Goal: Task Accomplishment & Management: Manage account settings

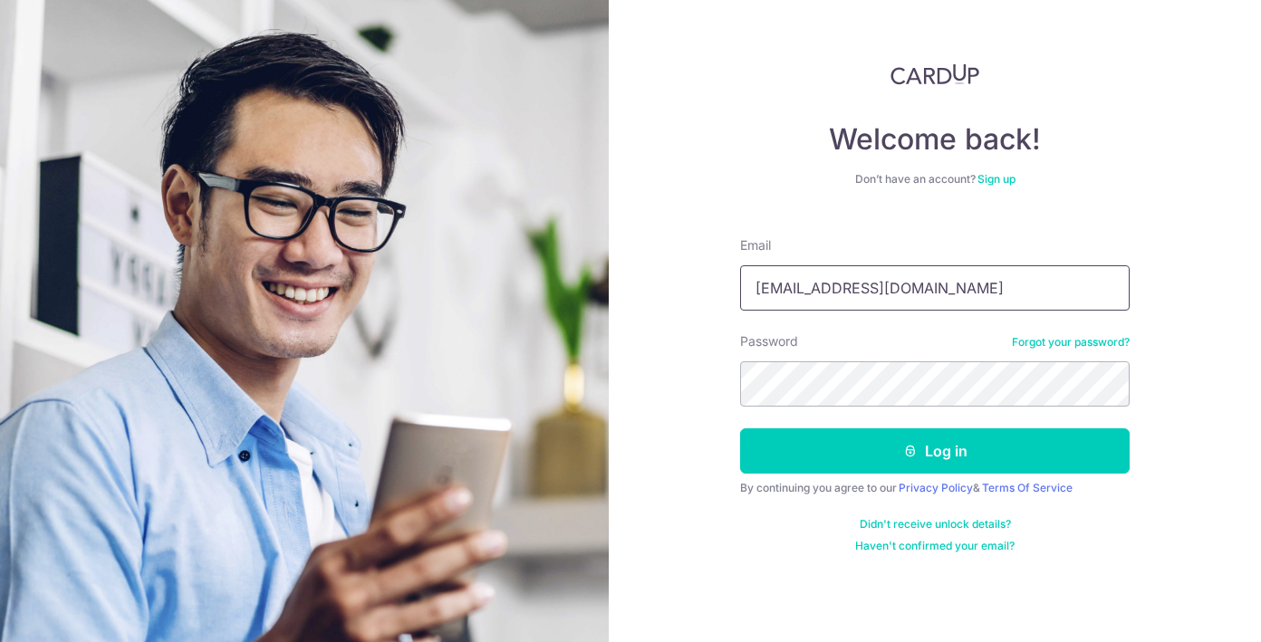
type input "[EMAIL_ADDRESS][DOMAIN_NAME]"
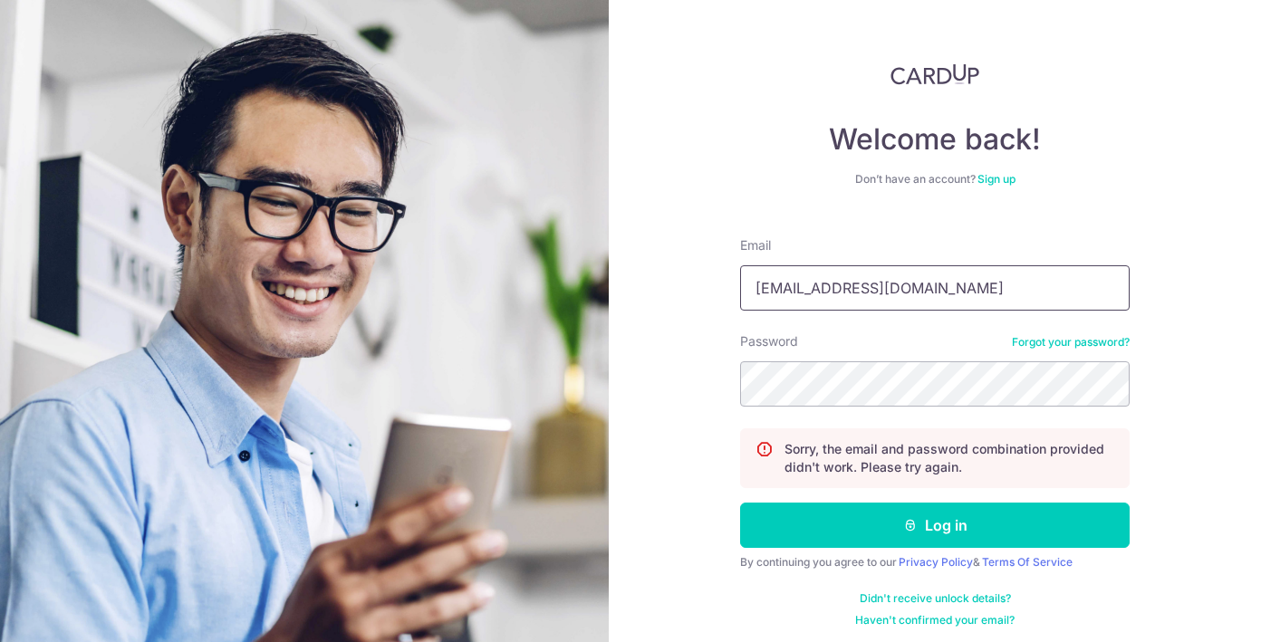
type input "atulcardup@gmail.com"
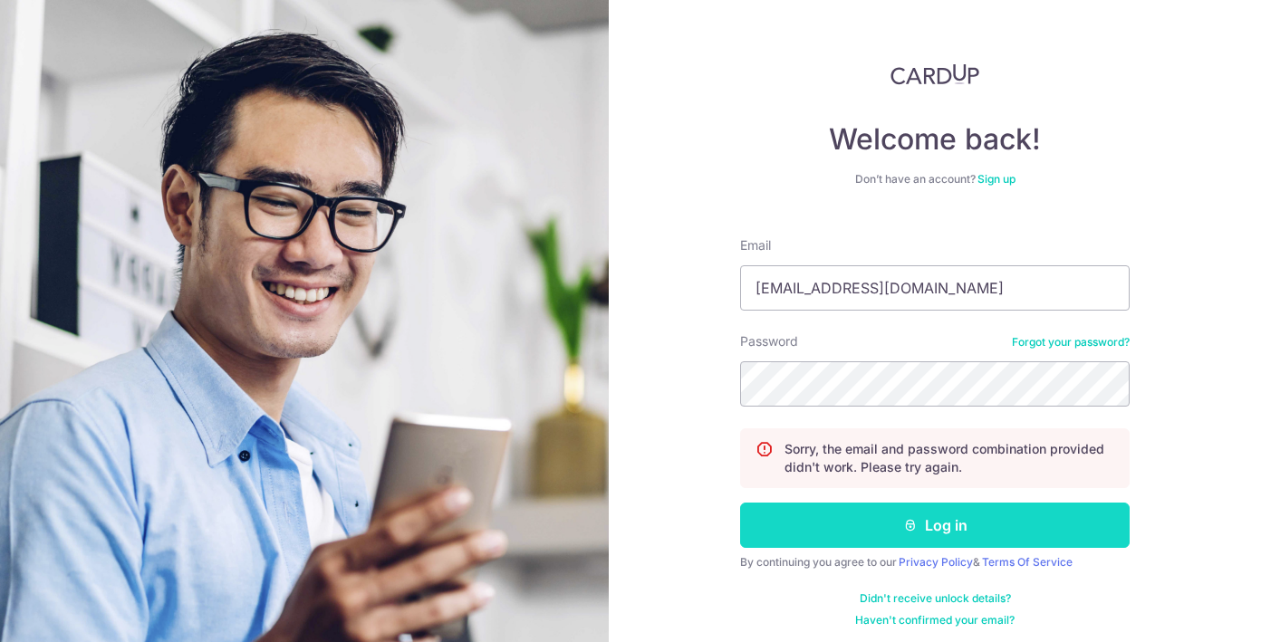
click at [994, 514] on button "Log in" at bounding box center [934, 525] width 389 height 45
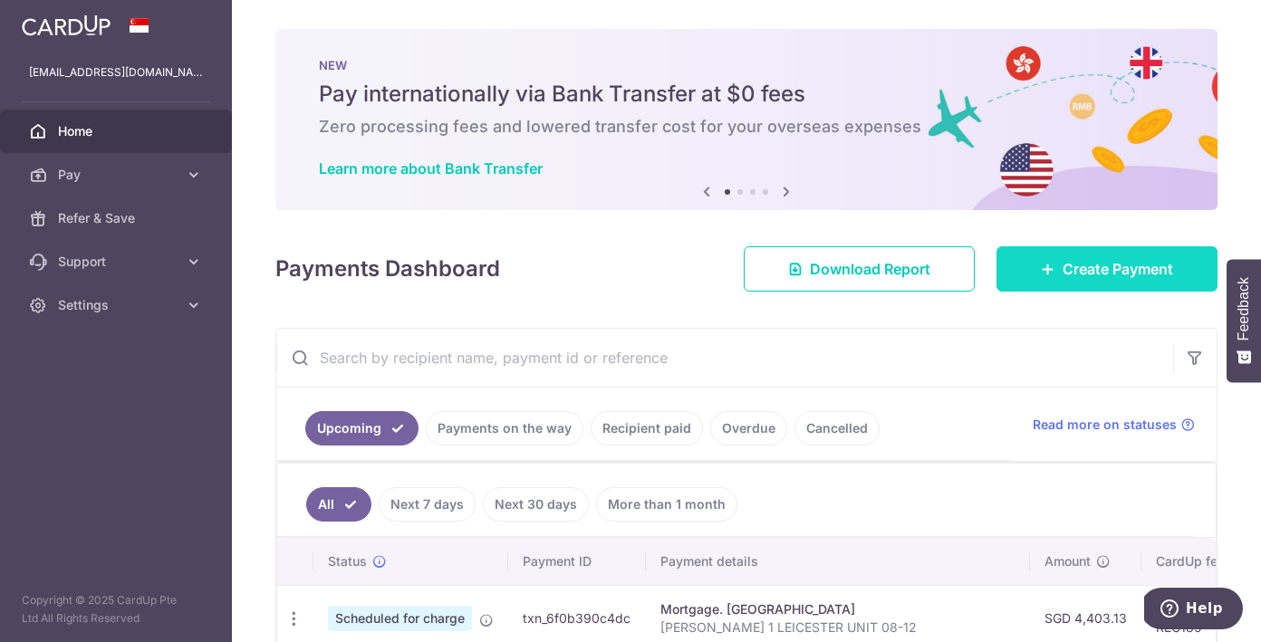
click at [1046, 262] on icon at bounding box center [1048, 269] width 14 height 14
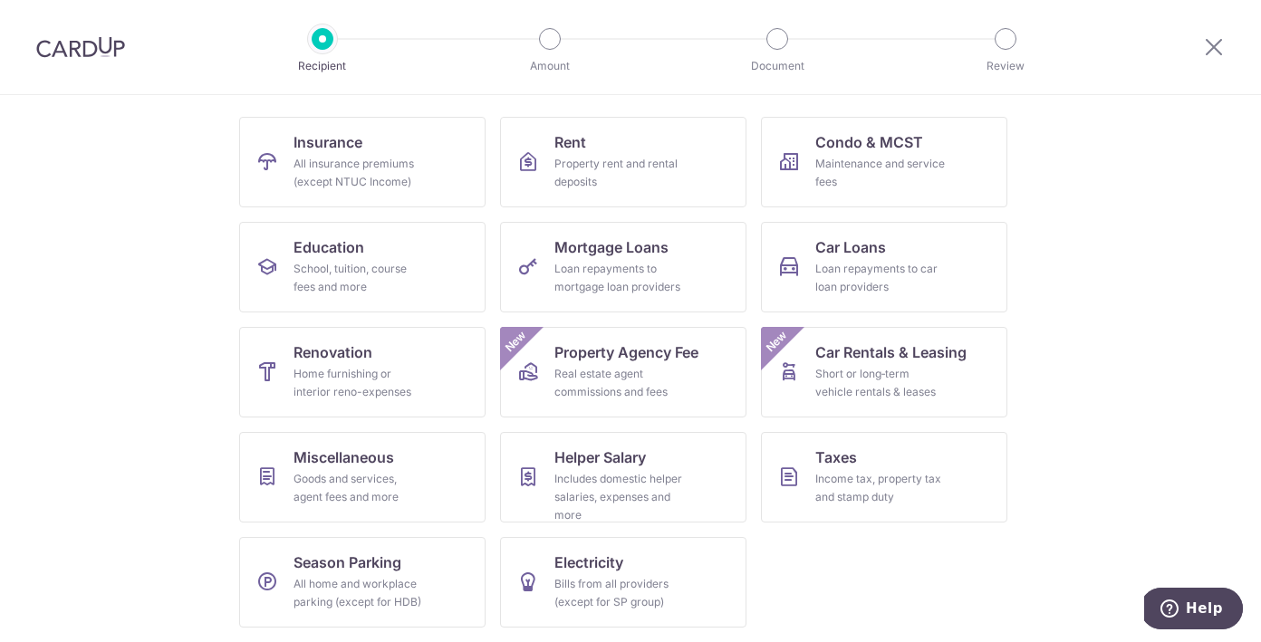
scroll to position [168, 0]
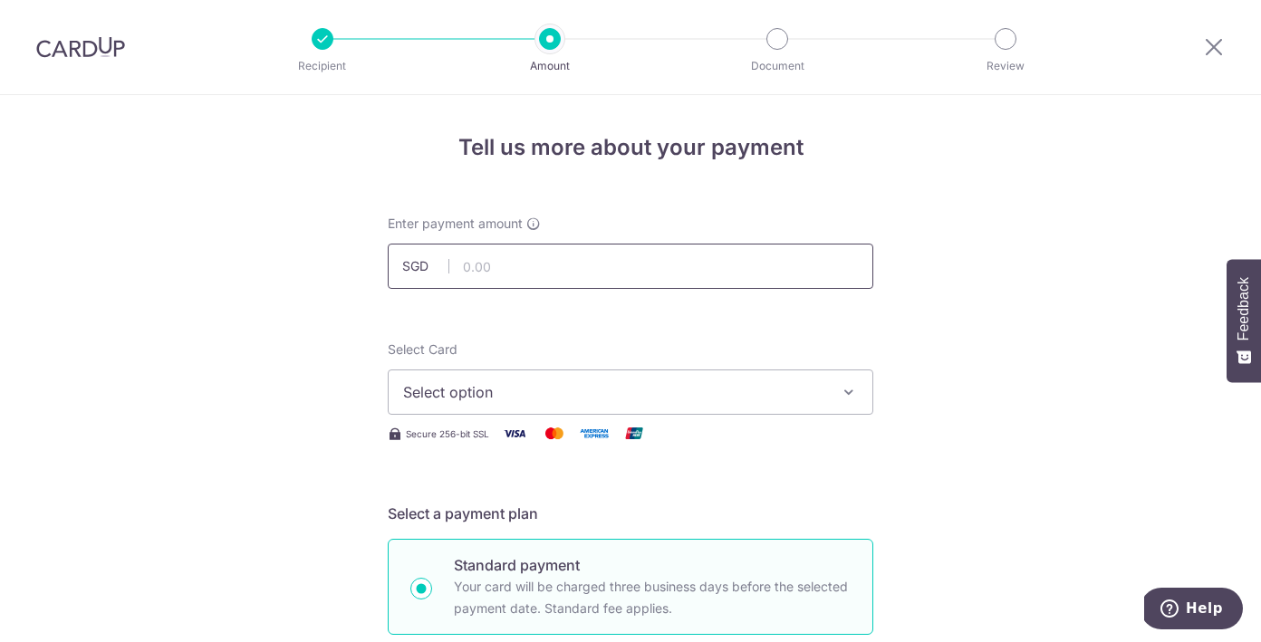
click at [508, 277] on input "text" at bounding box center [630, 266] width 485 height 45
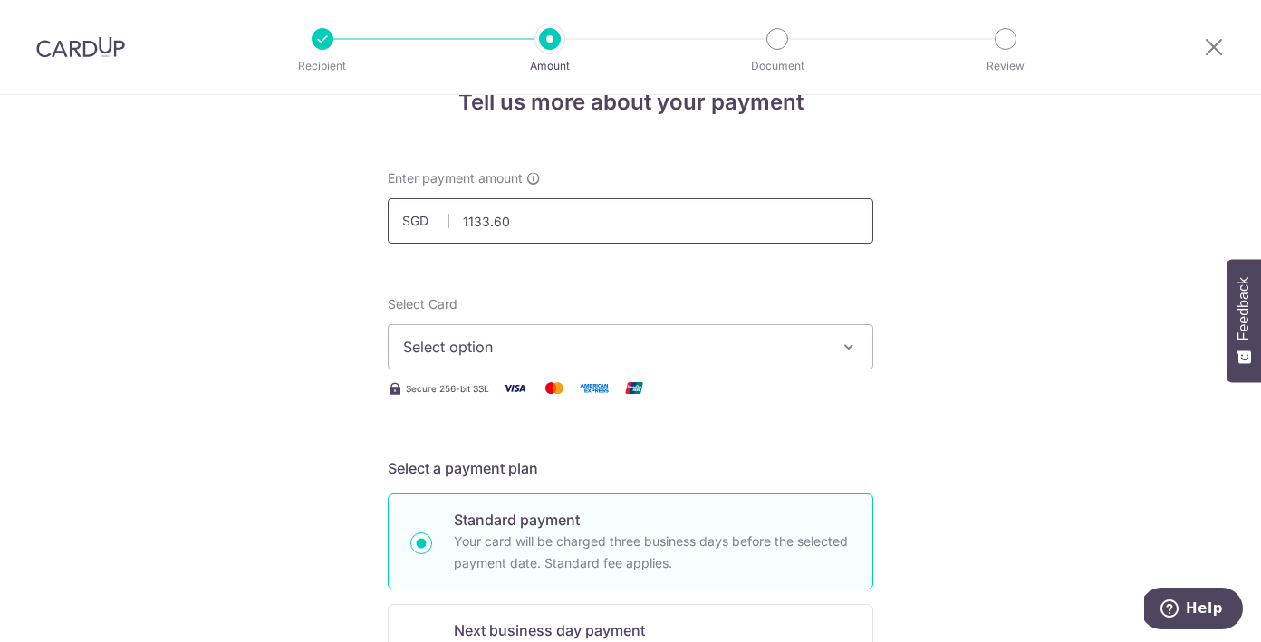
scroll to position [65, 0]
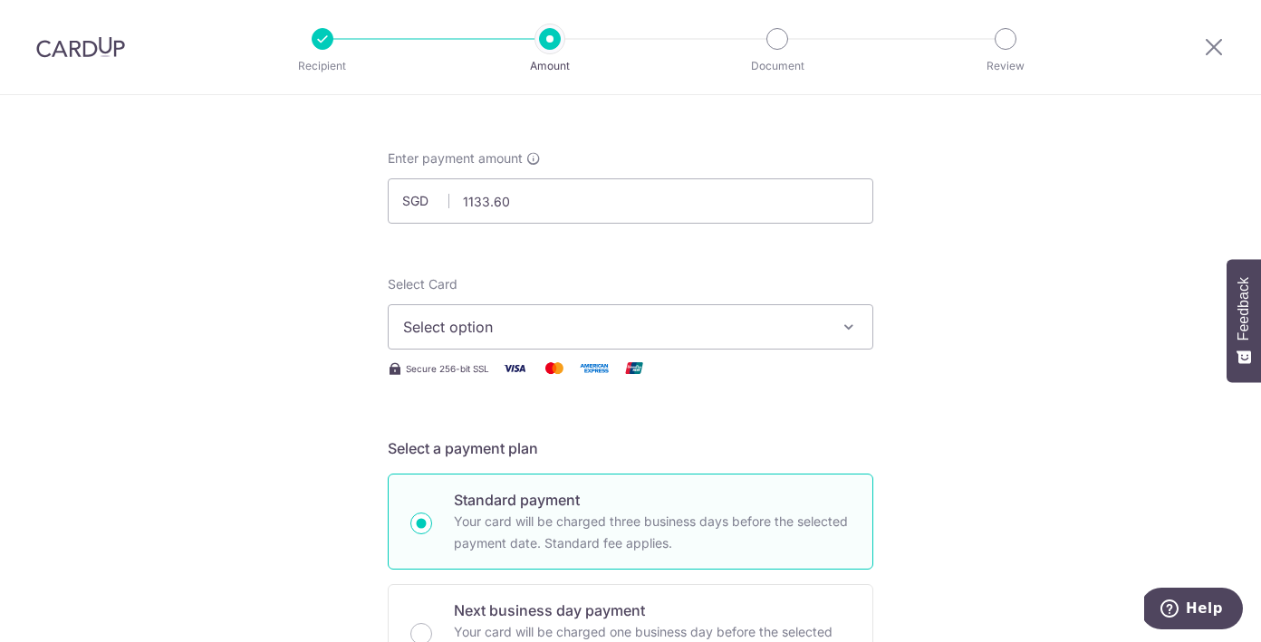
type input "1,133.60"
click at [550, 336] on span "Select option" at bounding box center [614, 327] width 422 height 22
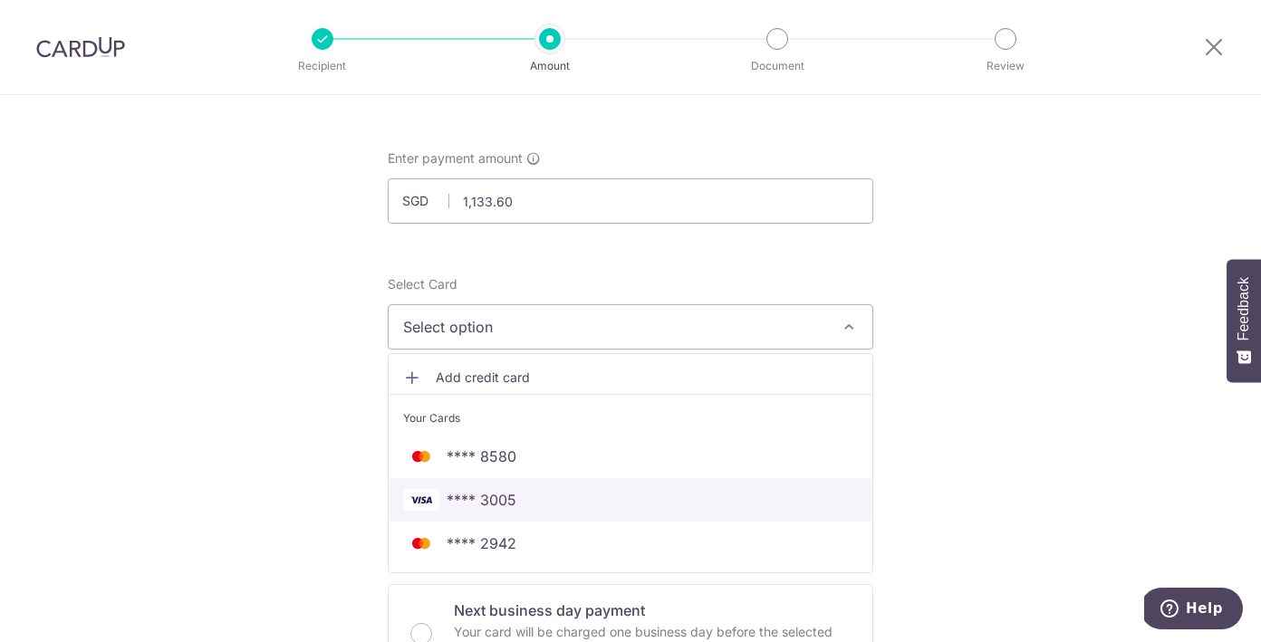
click at [495, 487] on link "**** 3005" at bounding box center [631, 499] width 484 height 43
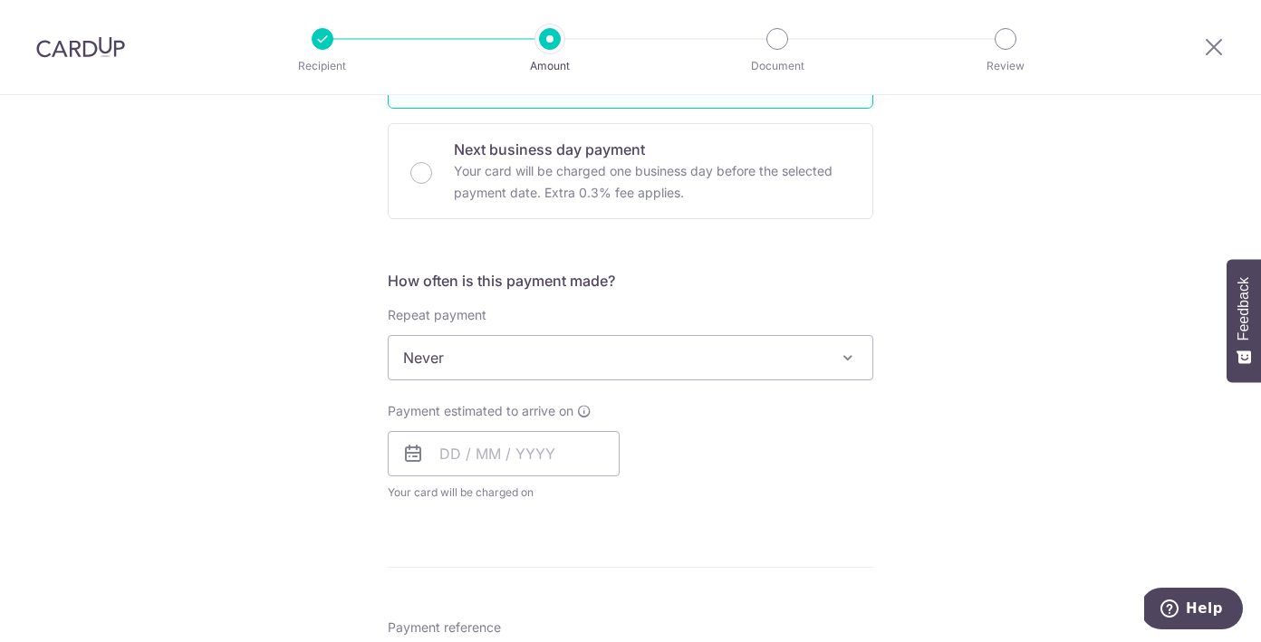
scroll to position [555, 0]
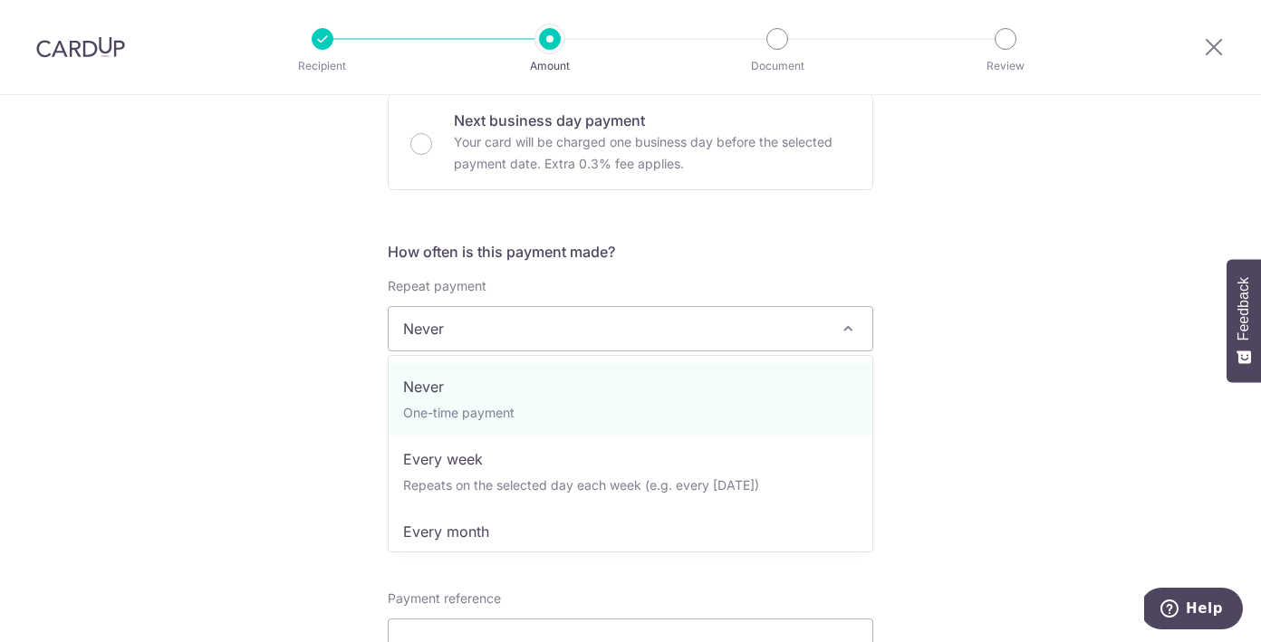
click at [524, 341] on span "Never" at bounding box center [631, 328] width 484 height 43
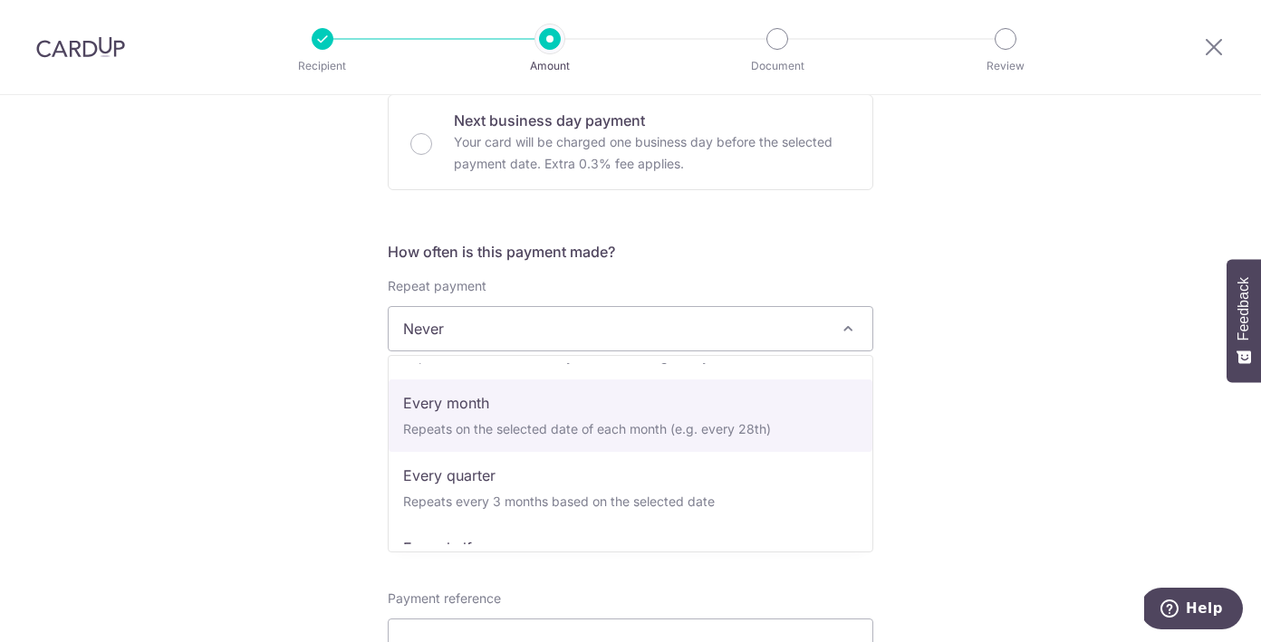
scroll to position [138, 0]
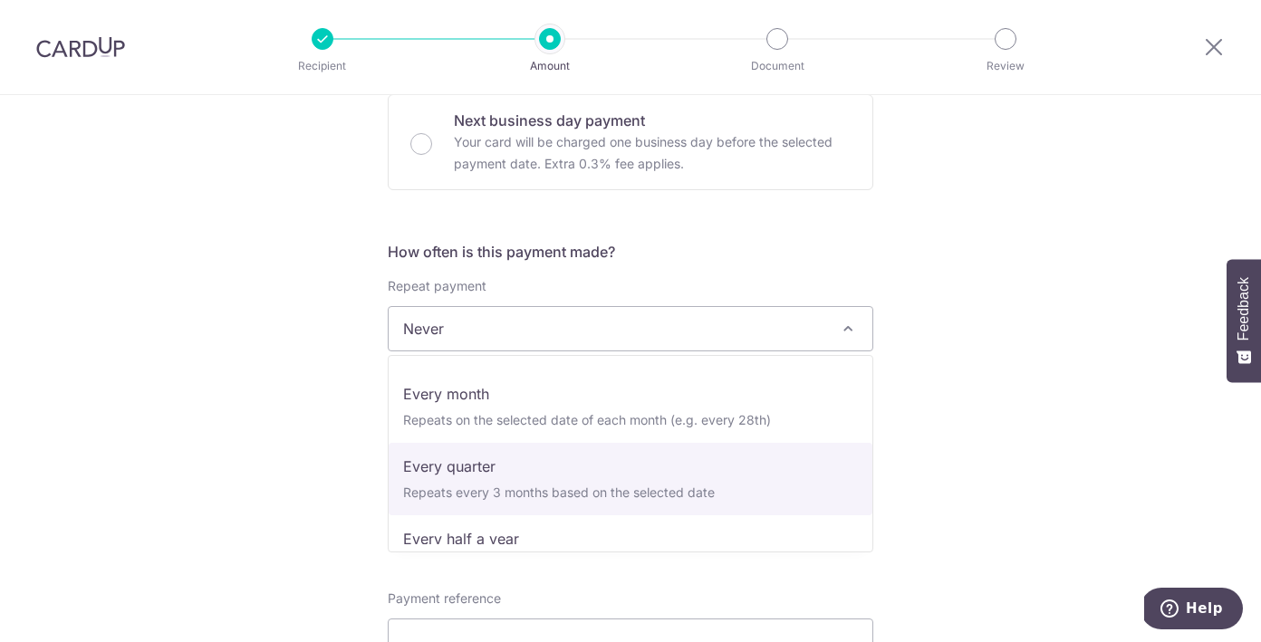
select select "4"
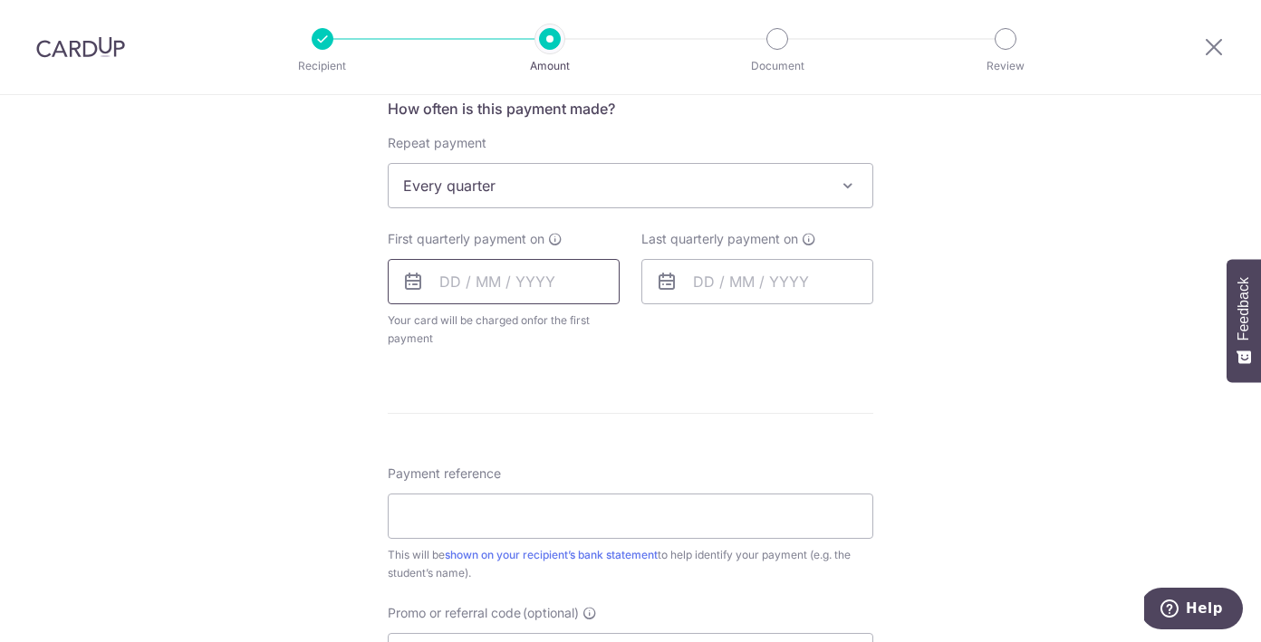
scroll to position [698, 0]
click at [518, 302] on input "text" at bounding box center [504, 281] width 232 height 45
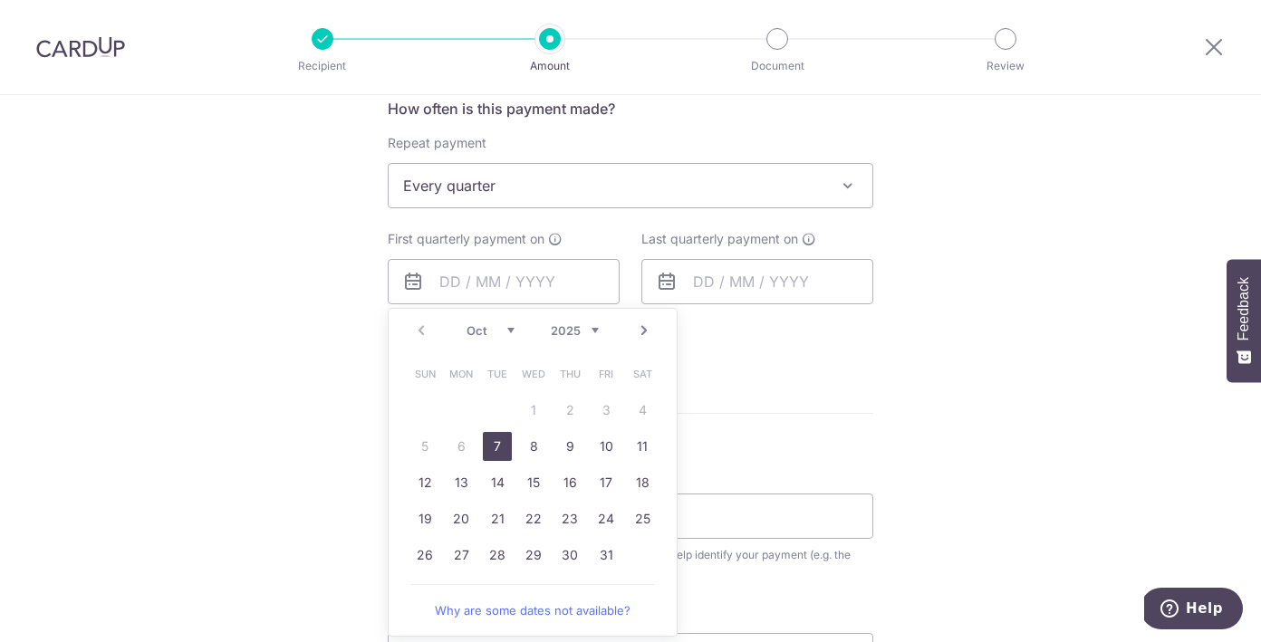
click at [494, 449] on link "7" at bounding box center [497, 446] width 29 height 29
type input "07/10/2025"
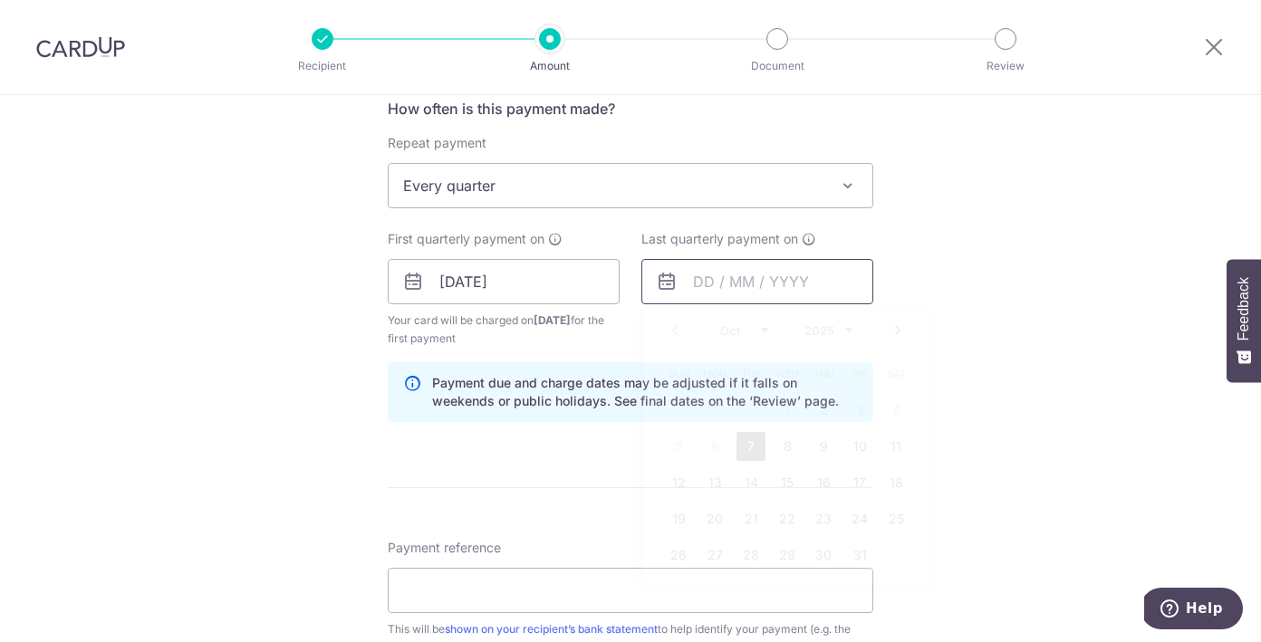
click at [701, 282] on input "text" at bounding box center [757, 281] width 232 height 45
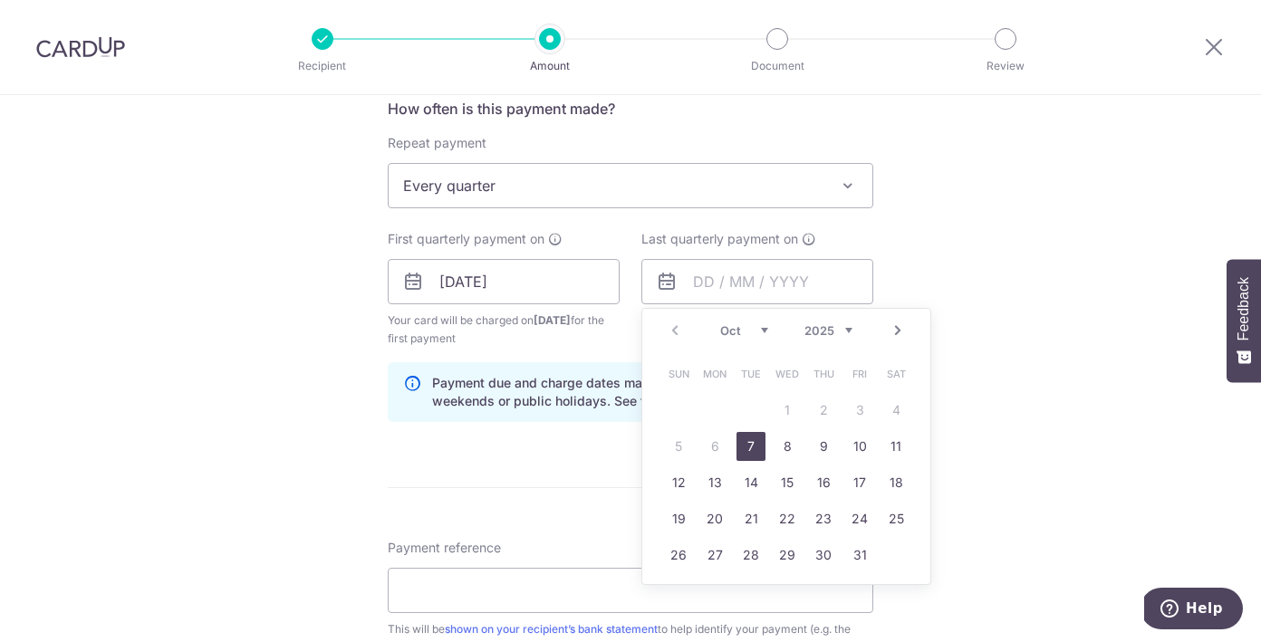
click at [897, 330] on link "Next" at bounding box center [898, 331] width 22 height 22
click at [746, 505] on link "23" at bounding box center [750, 518] width 29 height 29
type input "23/12/2025"
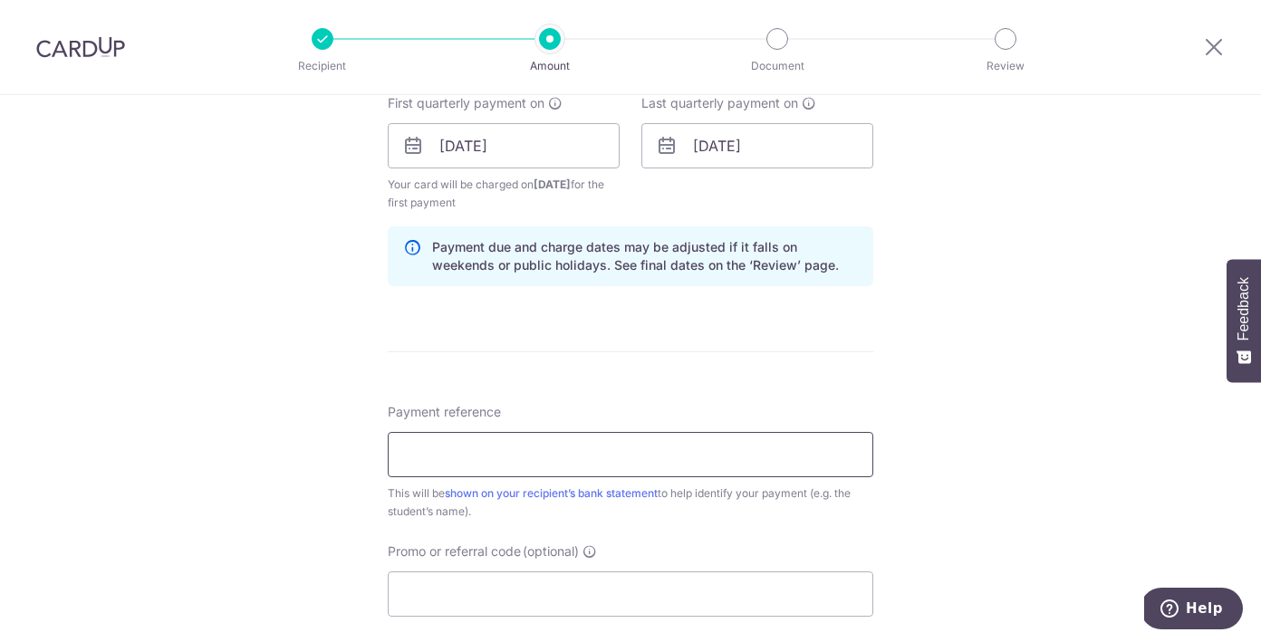
scroll to position [902, 0]
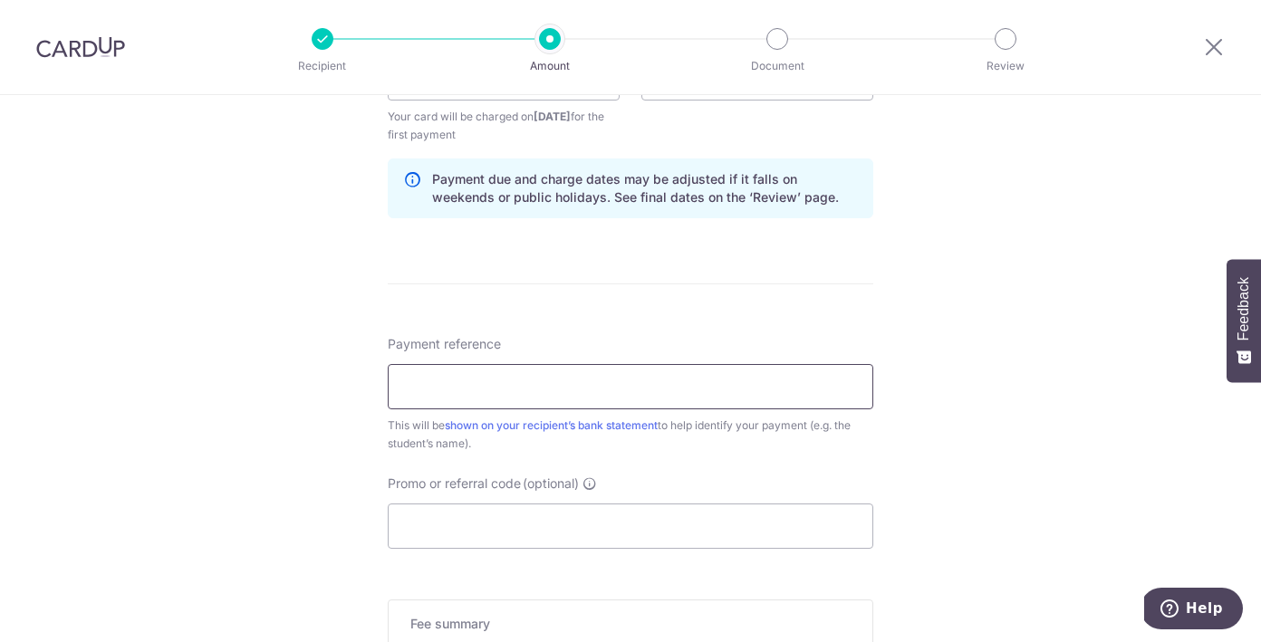
click at [513, 386] on input "Payment reference" at bounding box center [630, 386] width 485 height 45
type input "PE2026T1-412 and PE2026T1-409"
click at [483, 523] on input "Promo or referral code (optional)" at bounding box center [630, 526] width 485 height 45
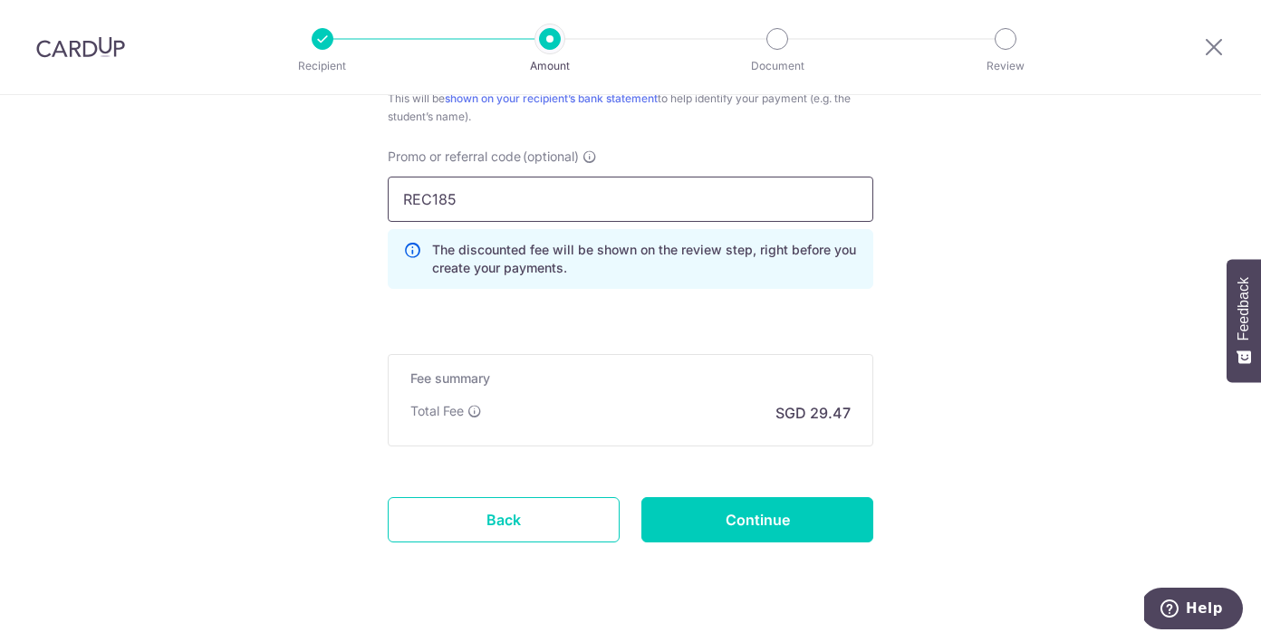
scroll to position [1231, 0]
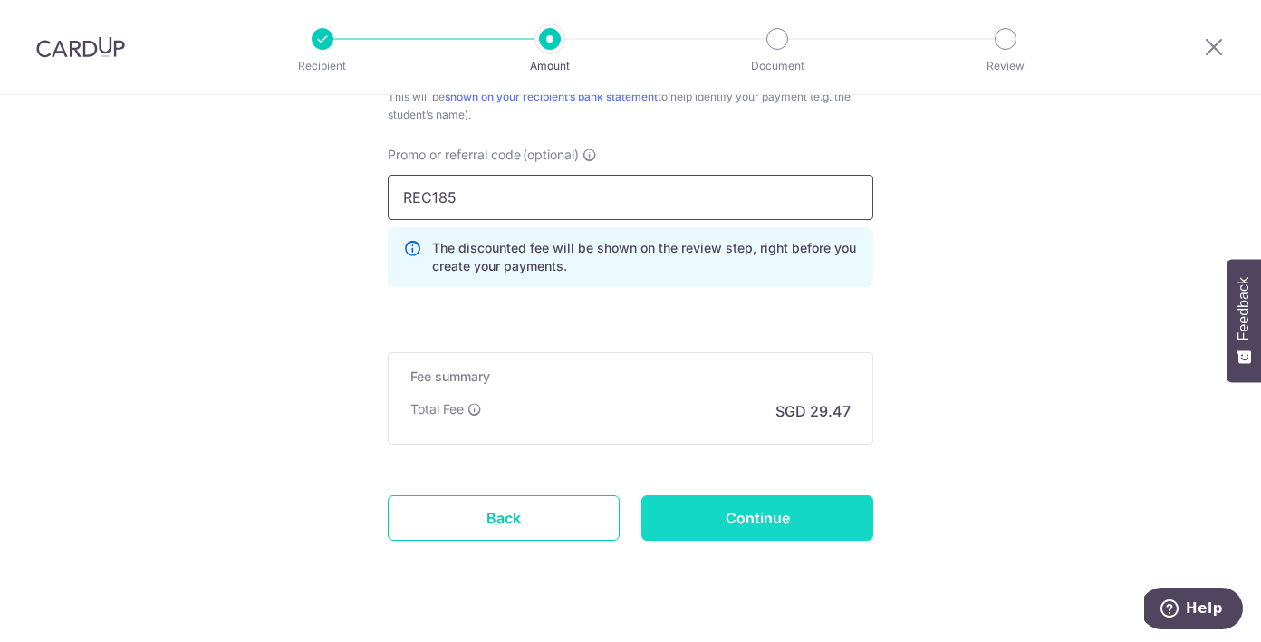
type input "REC185"
click at [703, 510] on input "Continue" at bounding box center [757, 517] width 232 height 45
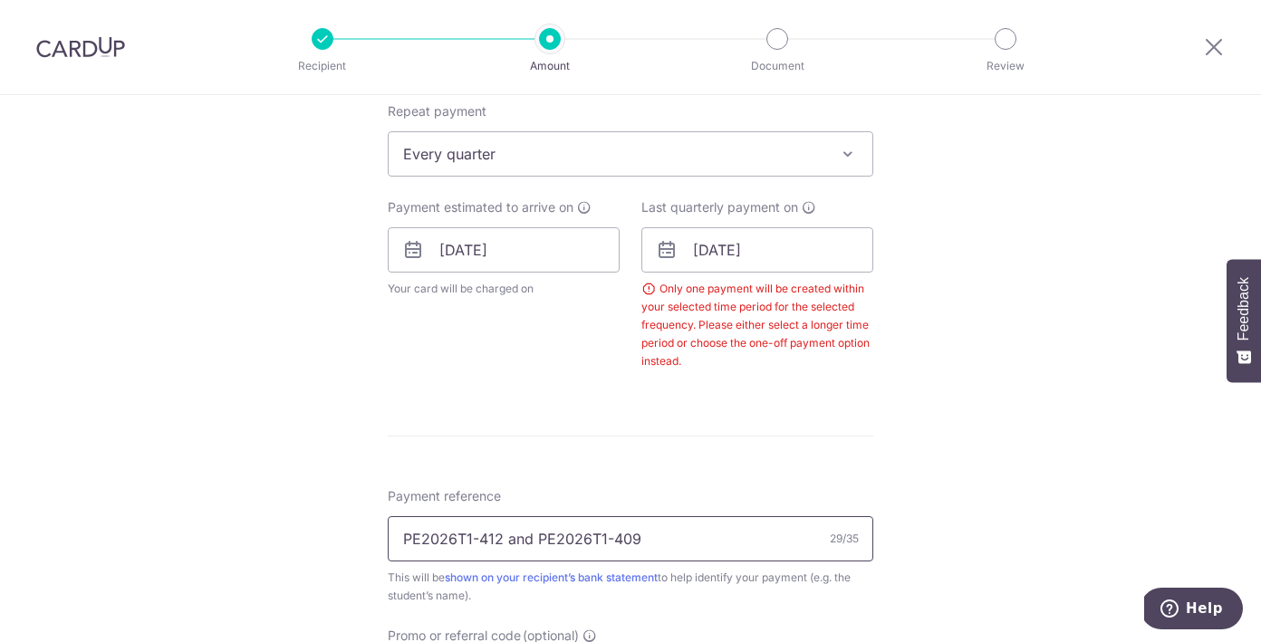
scroll to position [669, 0]
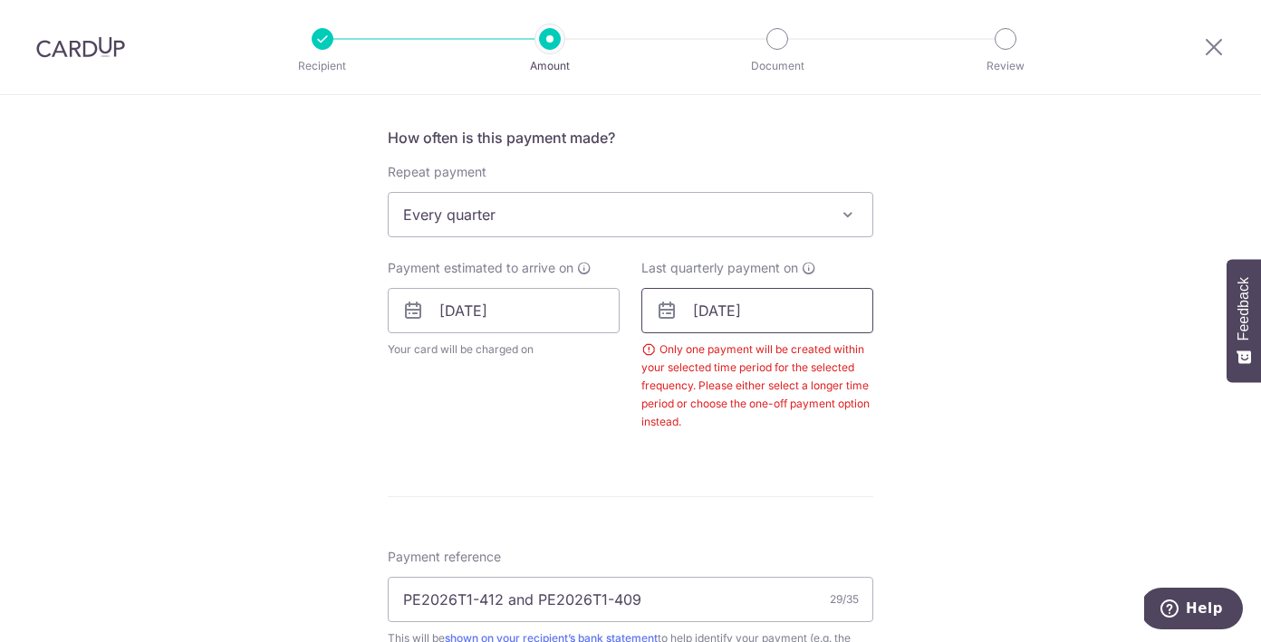
click at [741, 313] on input "23/12/2025" at bounding box center [757, 310] width 232 height 45
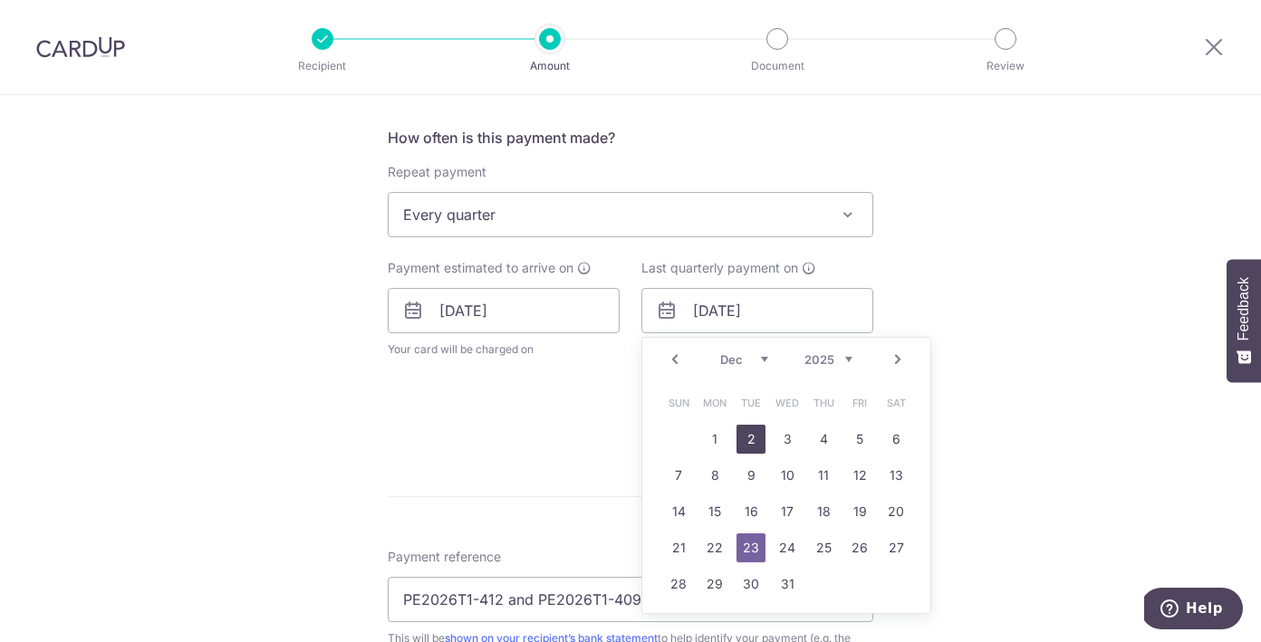
click at [755, 444] on link "2" at bounding box center [750, 439] width 29 height 29
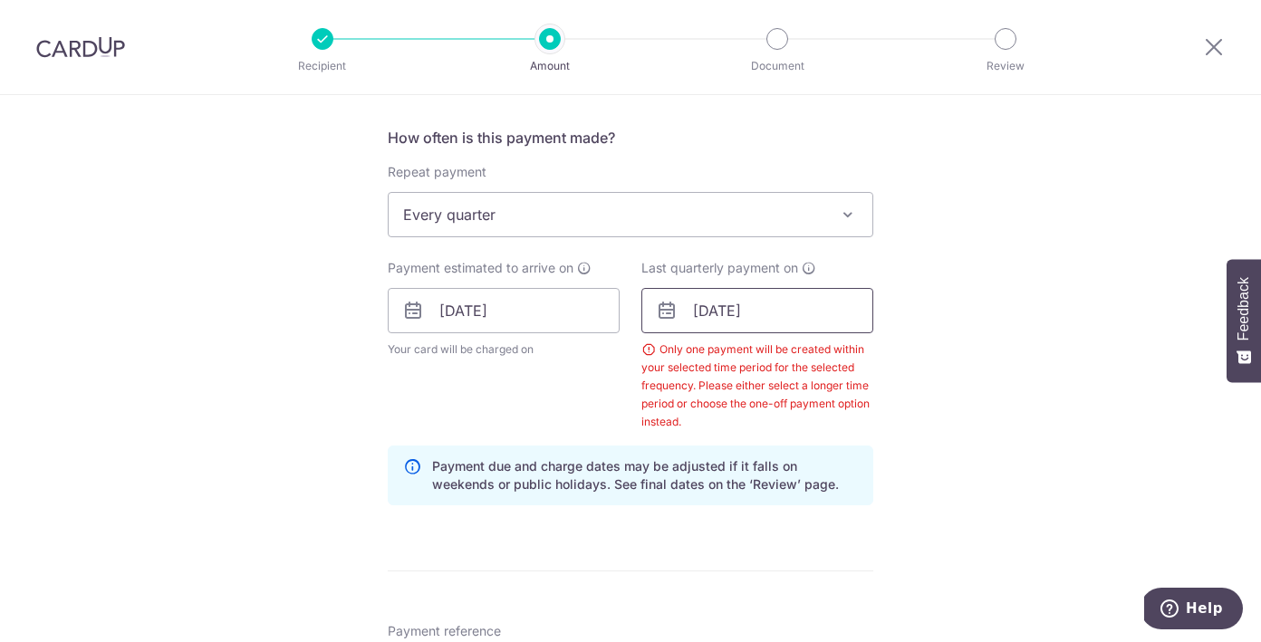
click at [756, 318] on input "02/12/2025" at bounding box center [757, 310] width 232 height 45
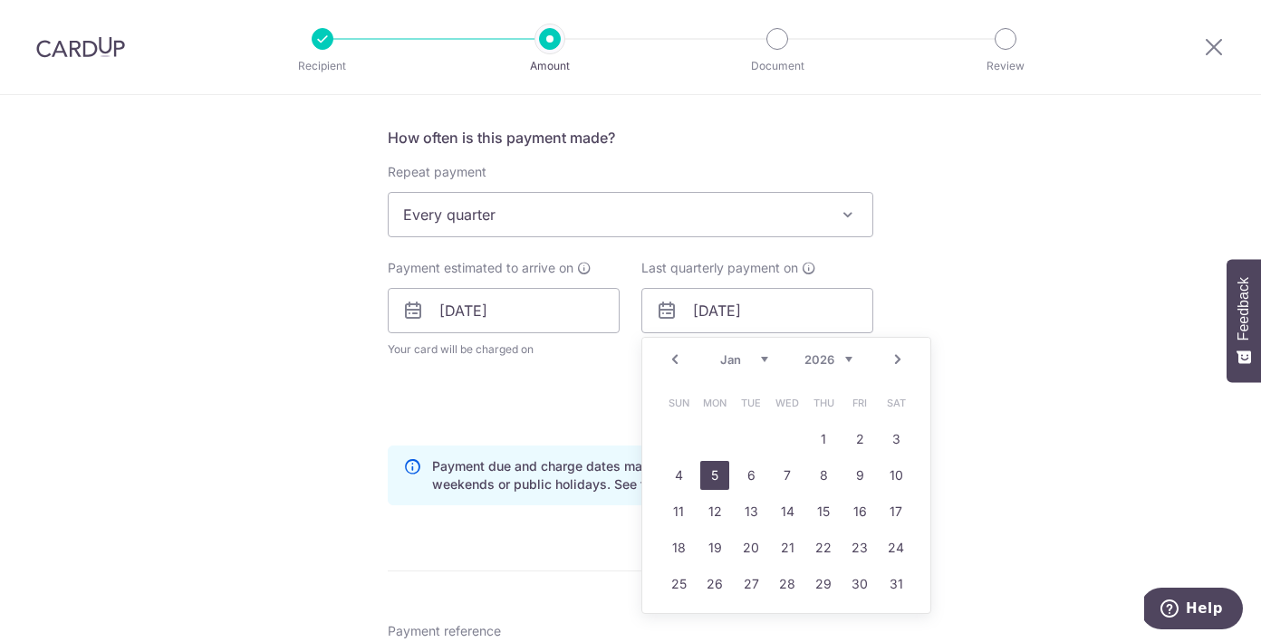
click at [714, 466] on link "5" at bounding box center [714, 475] width 29 height 29
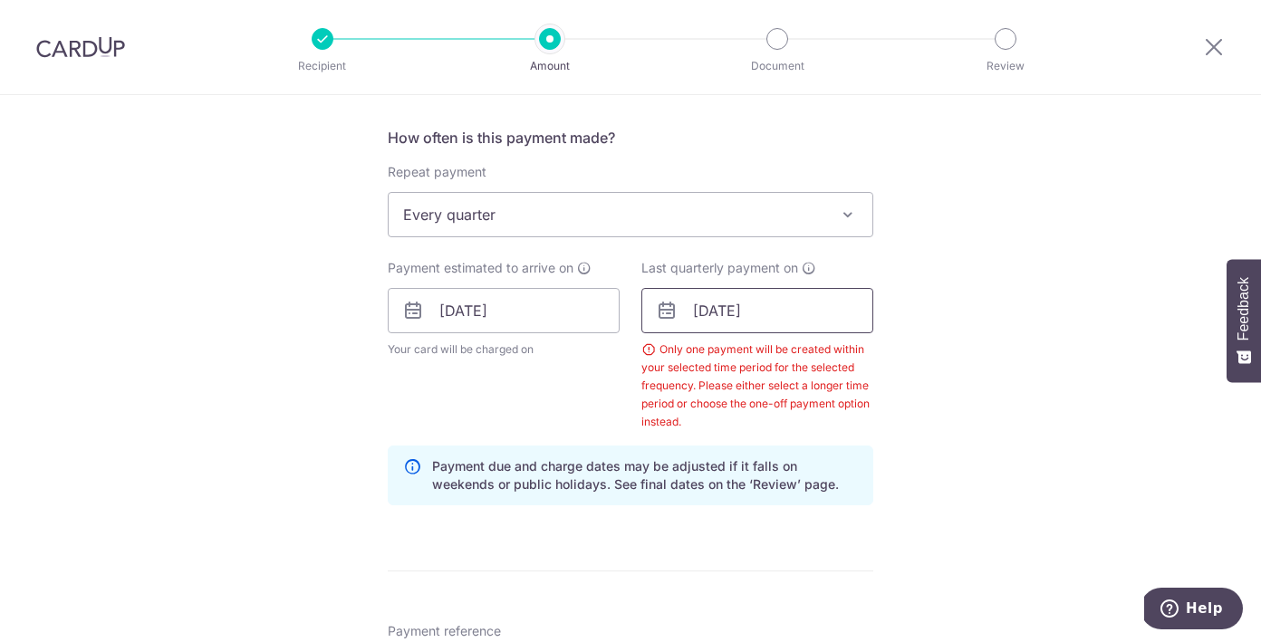
click at [781, 320] on input "05/01/2026" at bounding box center [757, 310] width 232 height 45
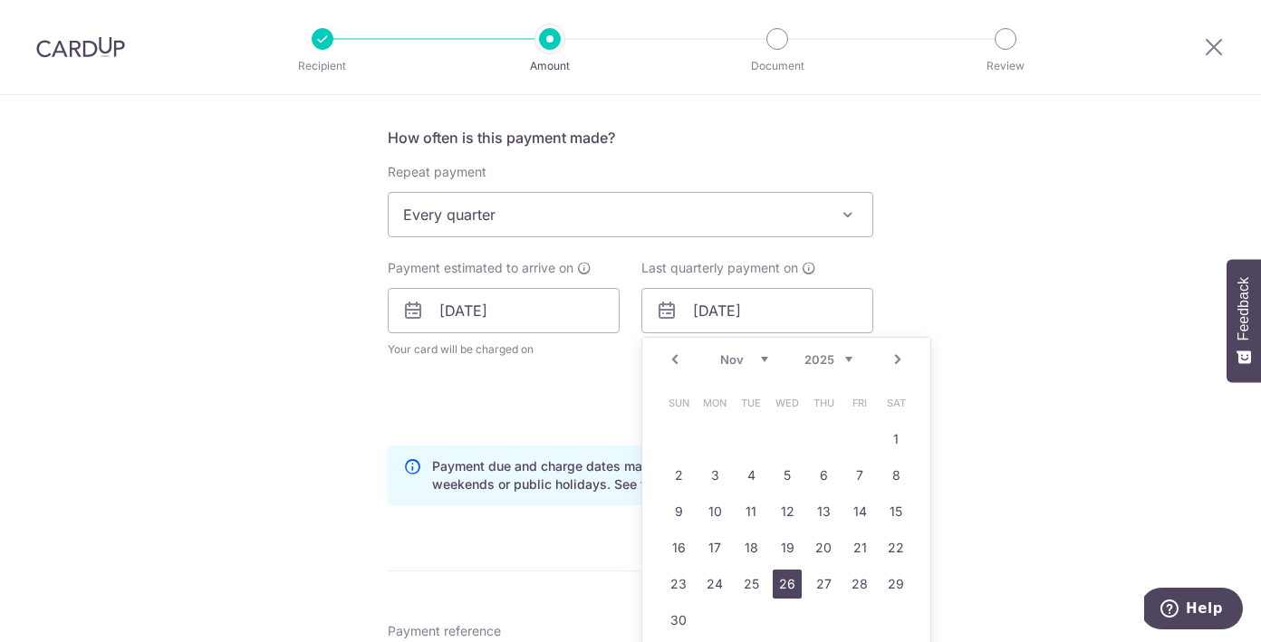
click at [790, 596] on link "26" at bounding box center [787, 584] width 29 height 29
type input "26/11/2025"
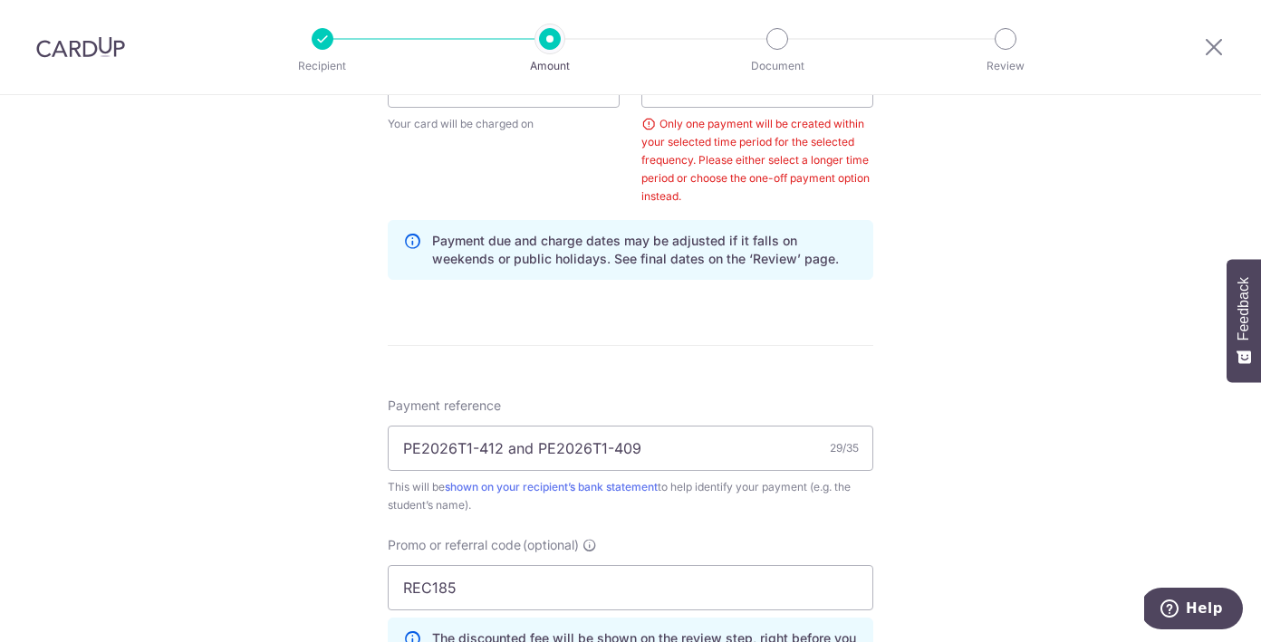
scroll to position [1186, 0]
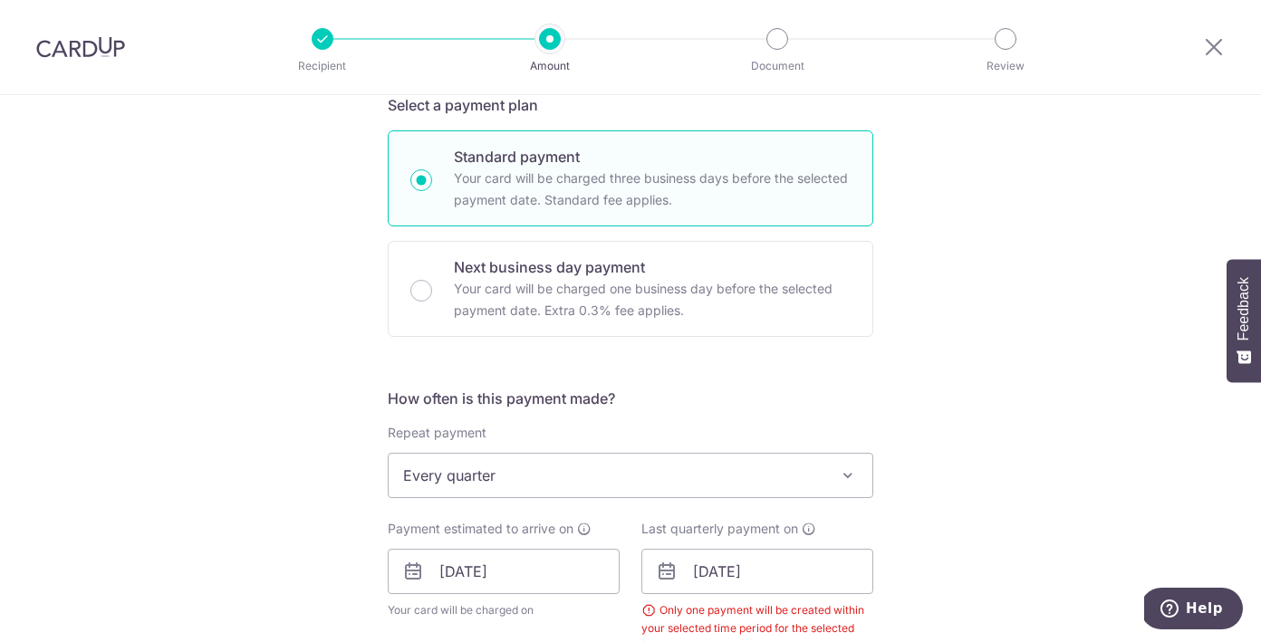
scroll to position [734, 0]
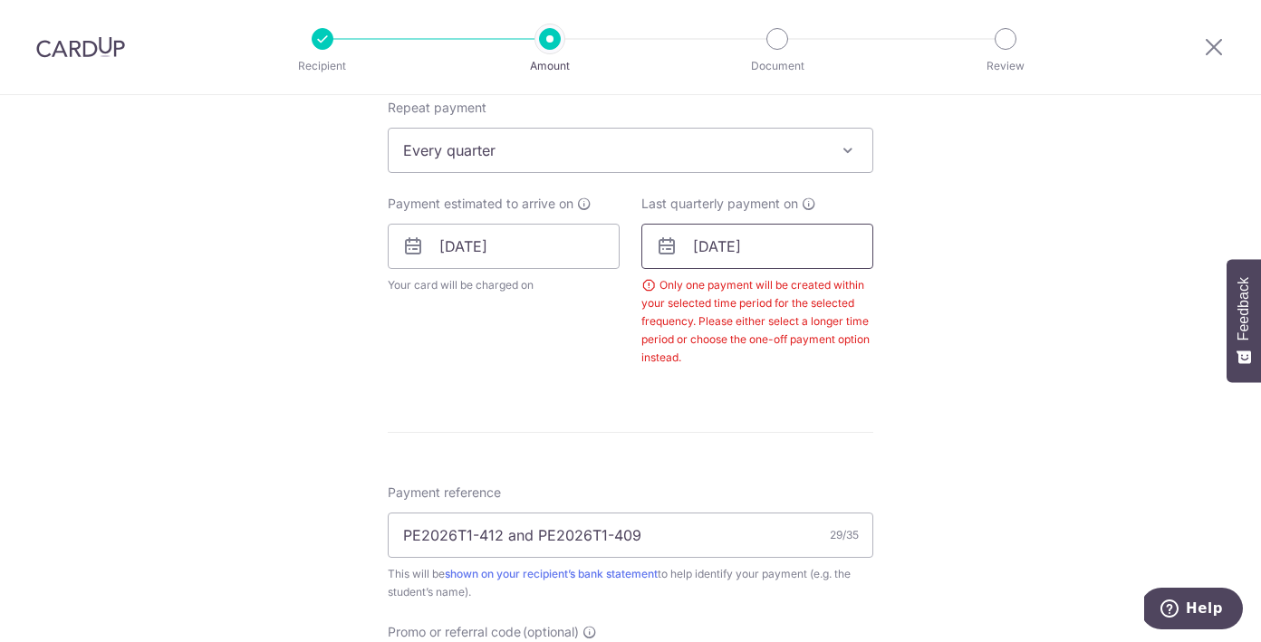
click at [743, 245] on input "[DATE]" at bounding box center [757, 246] width 232 height 45
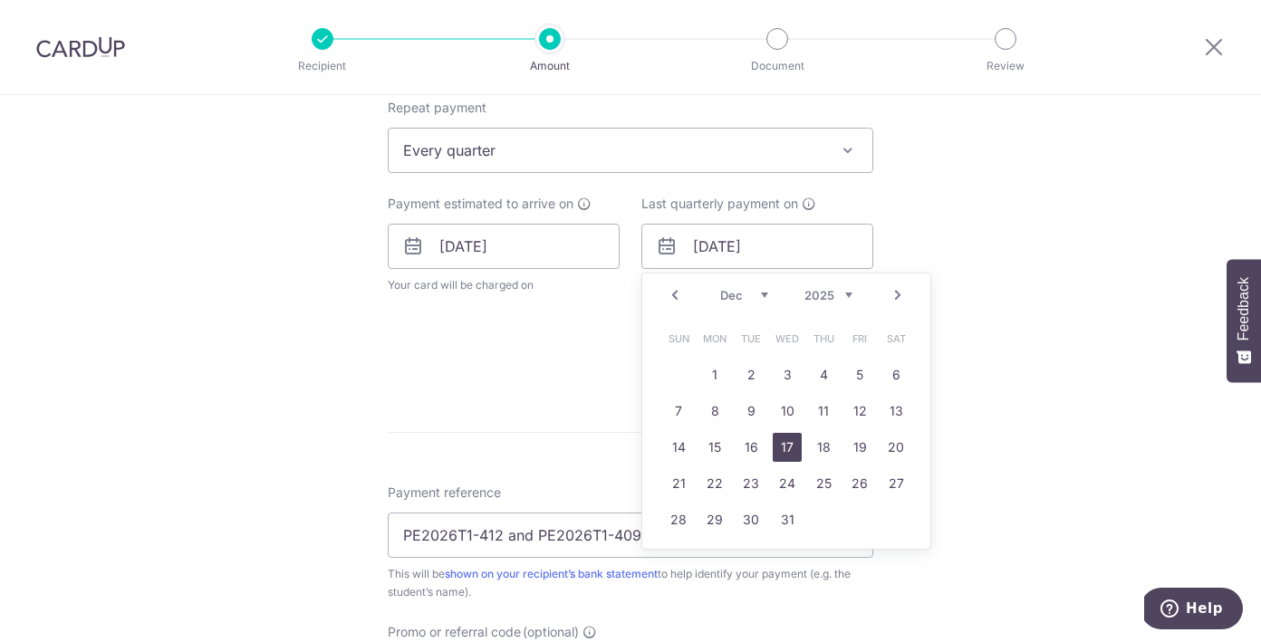
click at [782, 437] on link "17" at bounding box center [787, 447] width 29 height 29
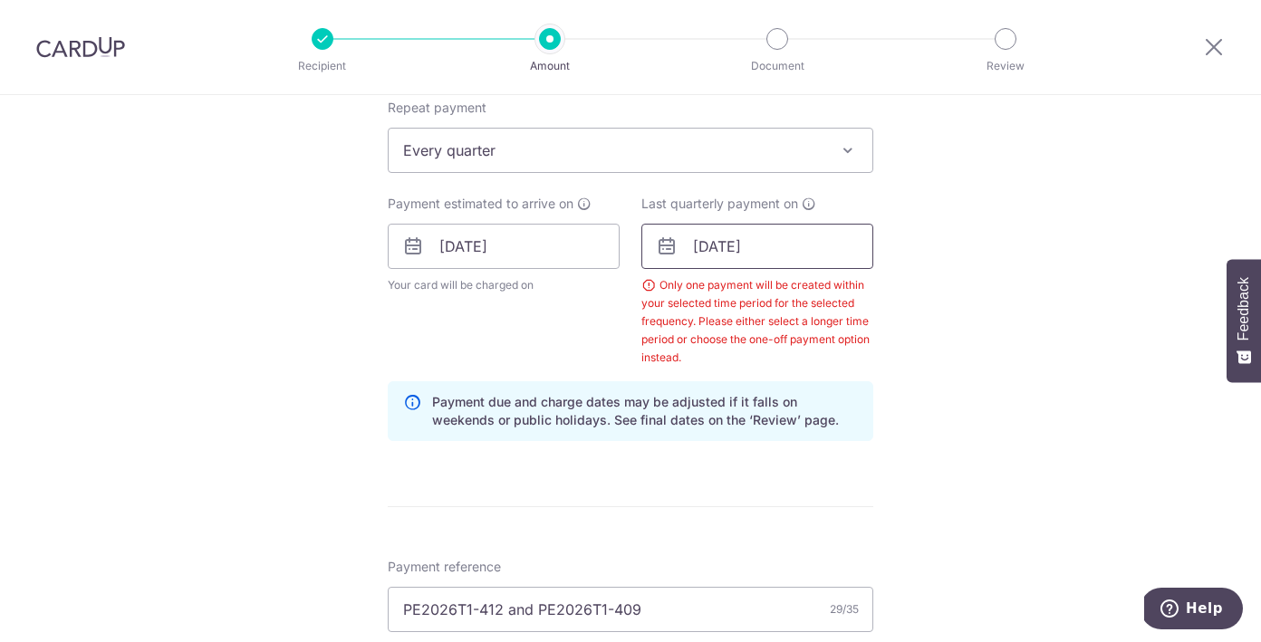
click at [764, 248] on input "[DATE]" at bounding box center [757, 246] width 232 height 45
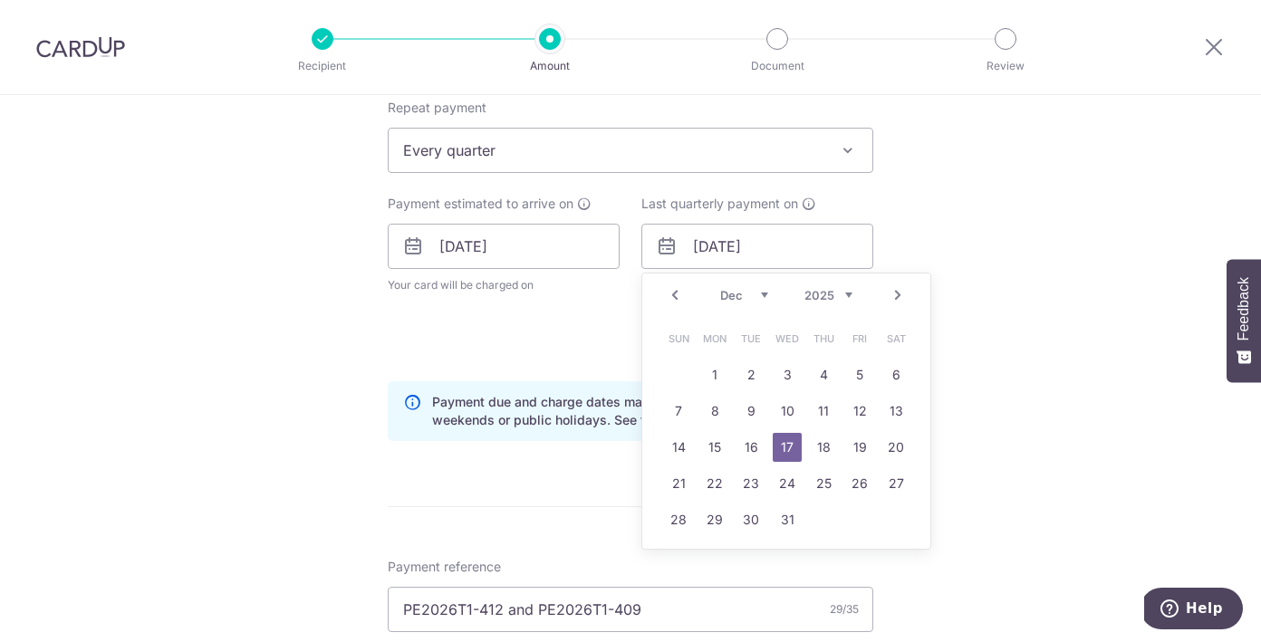
click at [678, 295] on link "Prev" at bounding box center [675, 295] width 22 height 22
click at [755, 410] on link "7" at bounding box center [750, 411] width 29 height 29
type input "[DATE]"
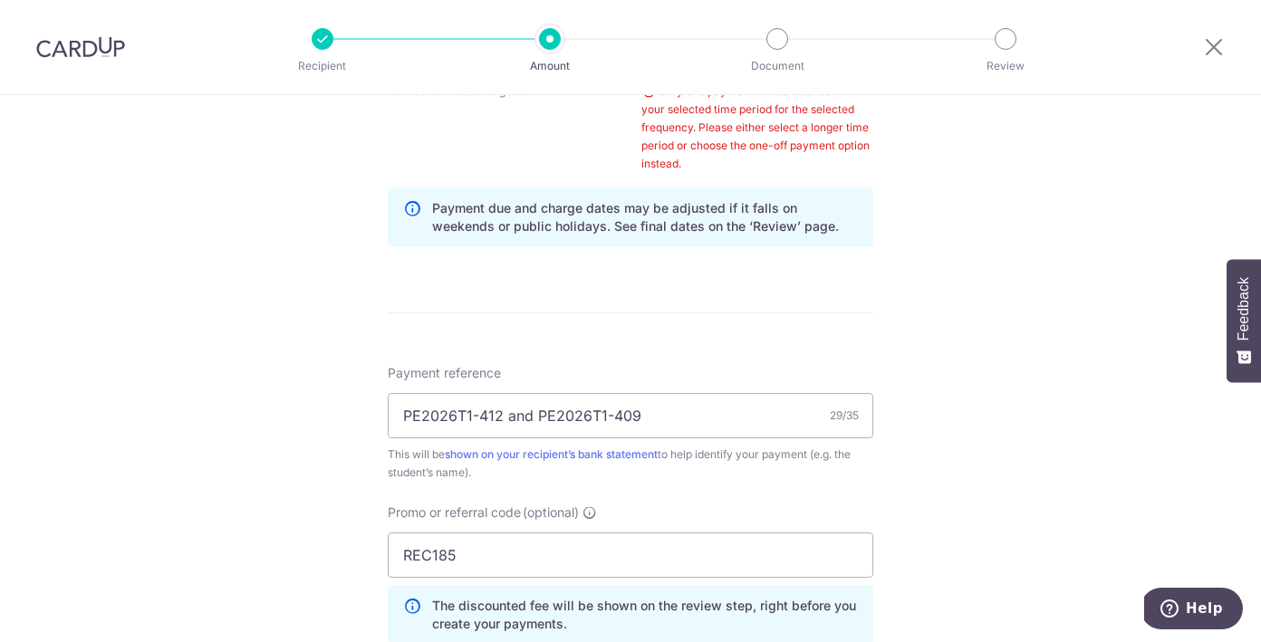
scroll to position [985, 0]
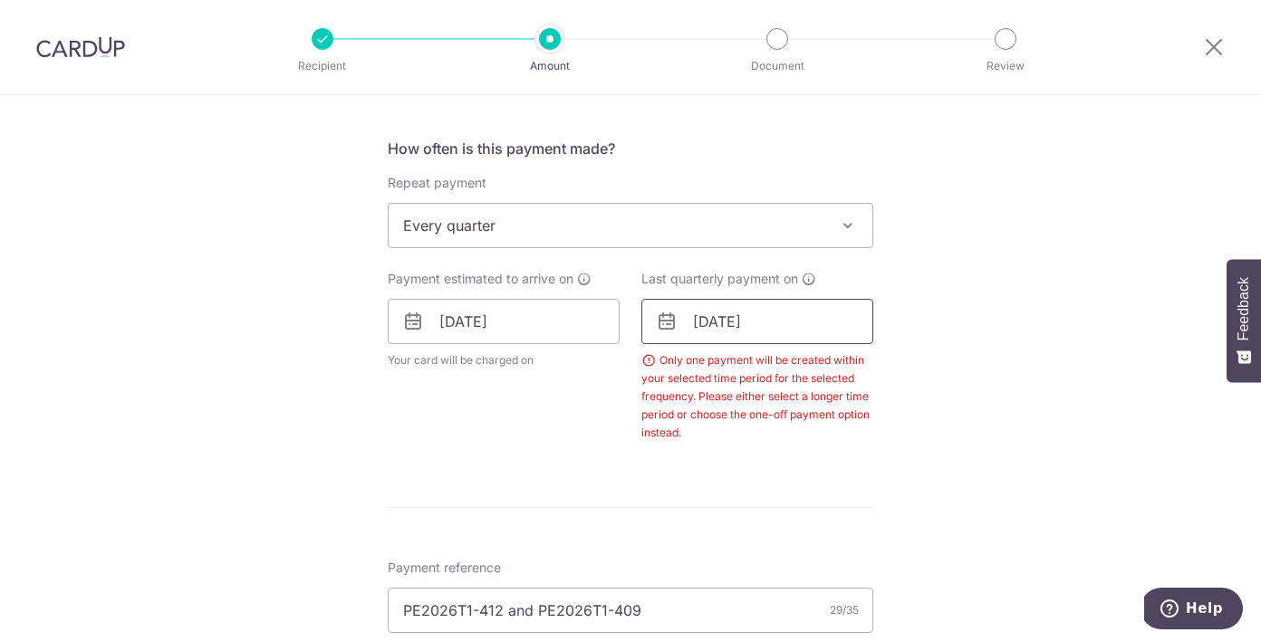
click at [725, 321] on input "[DATE]" at bounding box center [757, 321] width 232 height 45
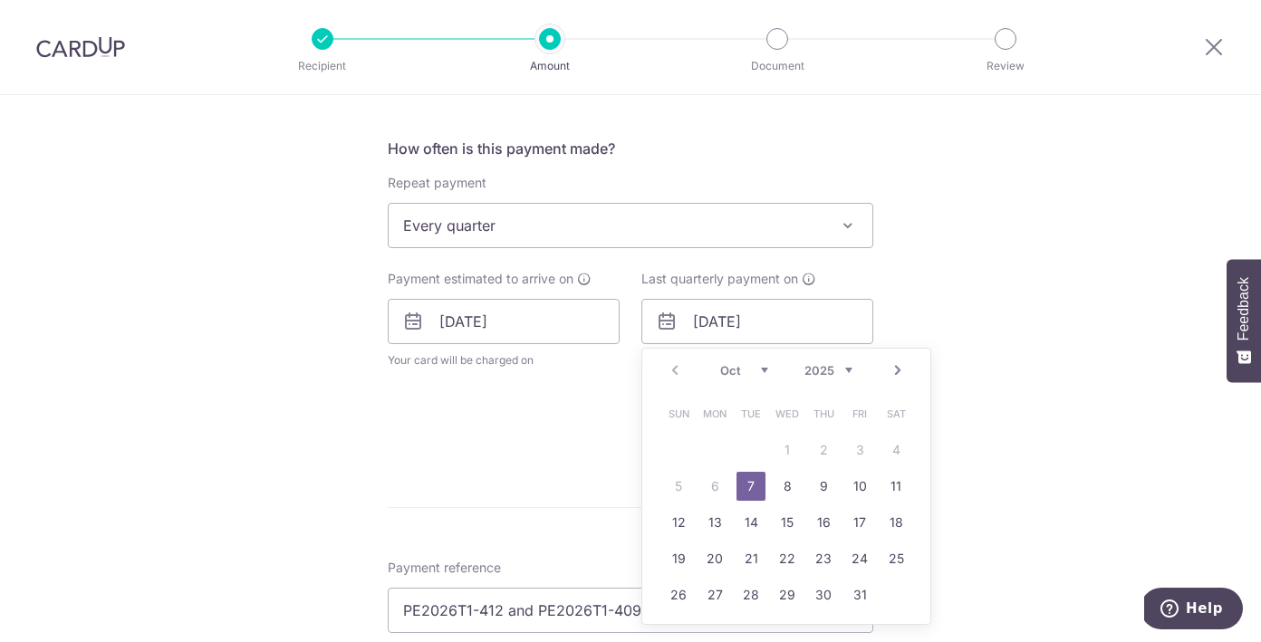
click at [768, 370] on div "Oct Nov [DATE] 2026 2027 2028 2029 2030 2031 2032 2033 2034 2035" at bounding box center [786, 370] width 132 height 15
click at [869, 484] on link "7" at bounding box center [859, 486] width 29 height 29
type input "[DATE]"
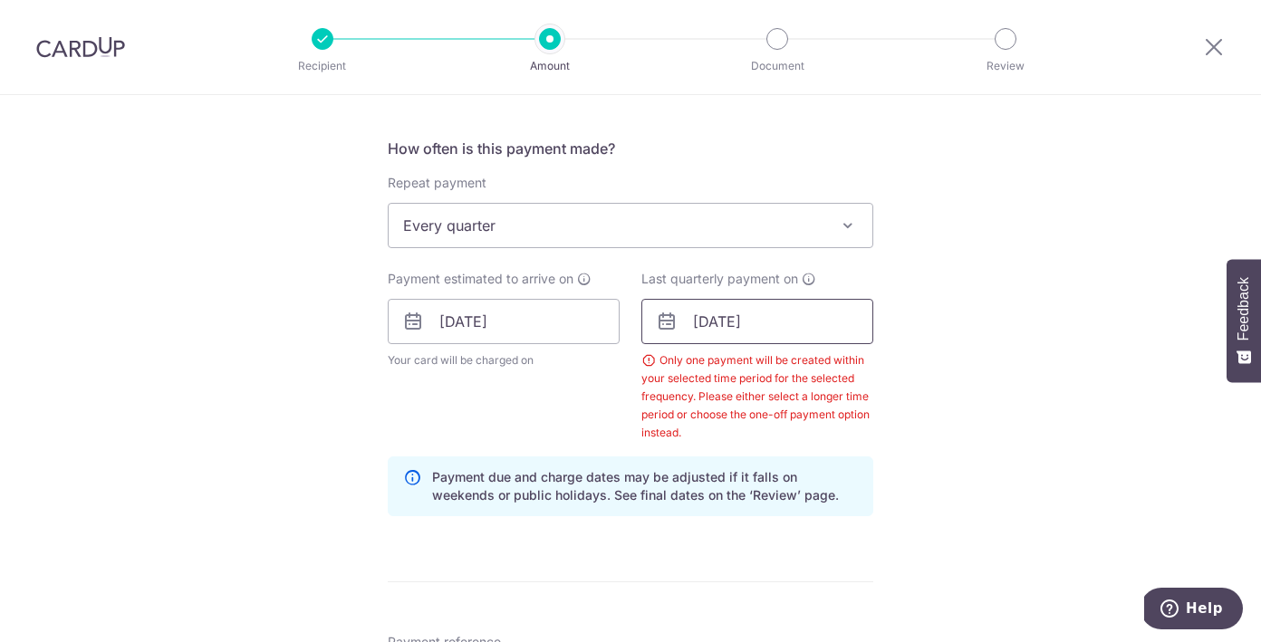
click at [766, 324] on input "[DATE]" at bounding box center [757, 321] width 232 height 45
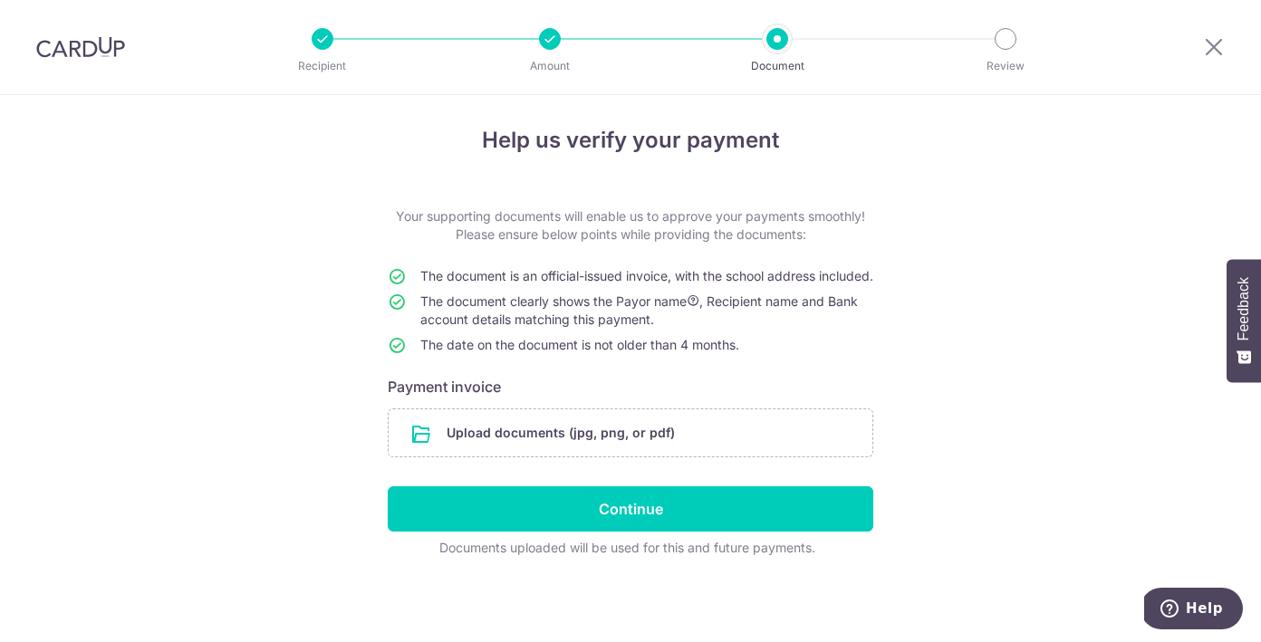
scroll to position [25, 0]
click at [562, 434] on input "file" at bounding box center [631, 432] width 484 height 47
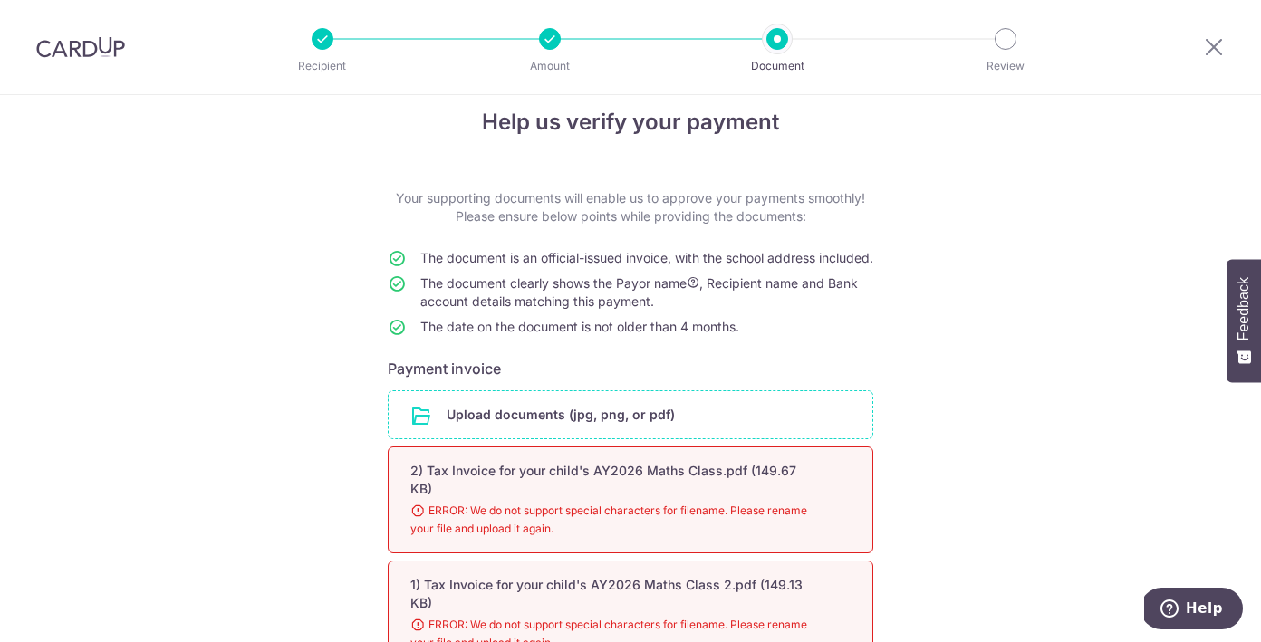
scroll to position [239, 0]
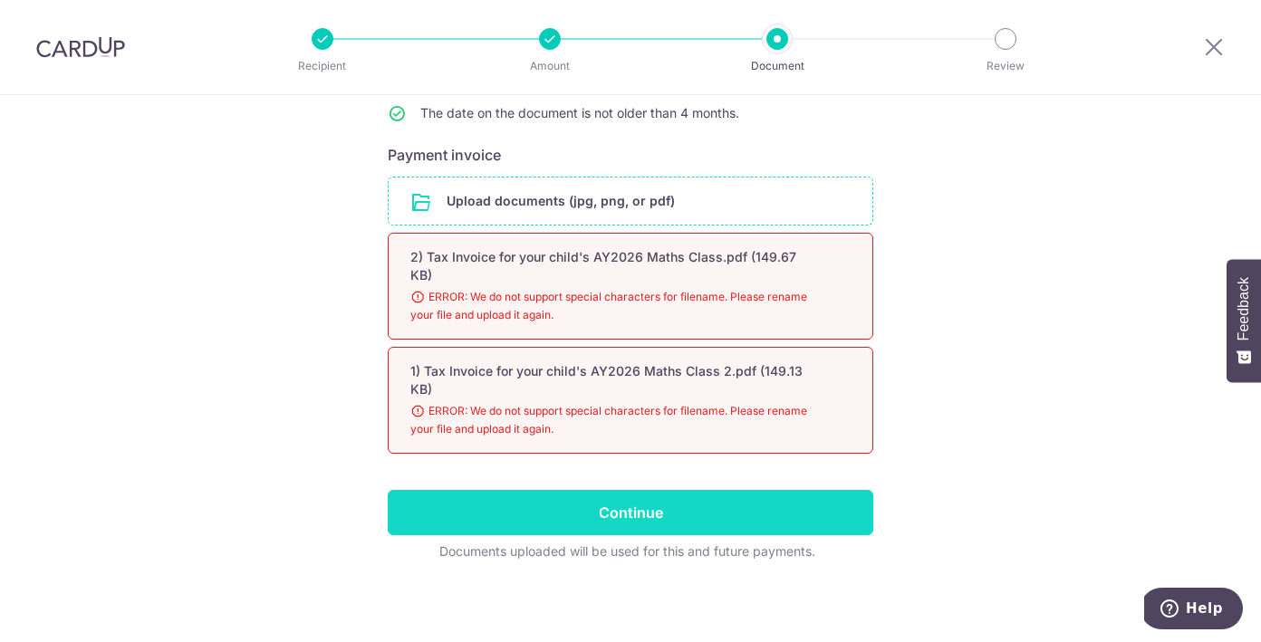
click at [673, 535] on input "Continue" at bounding box center [630, 512] width 485 height 45
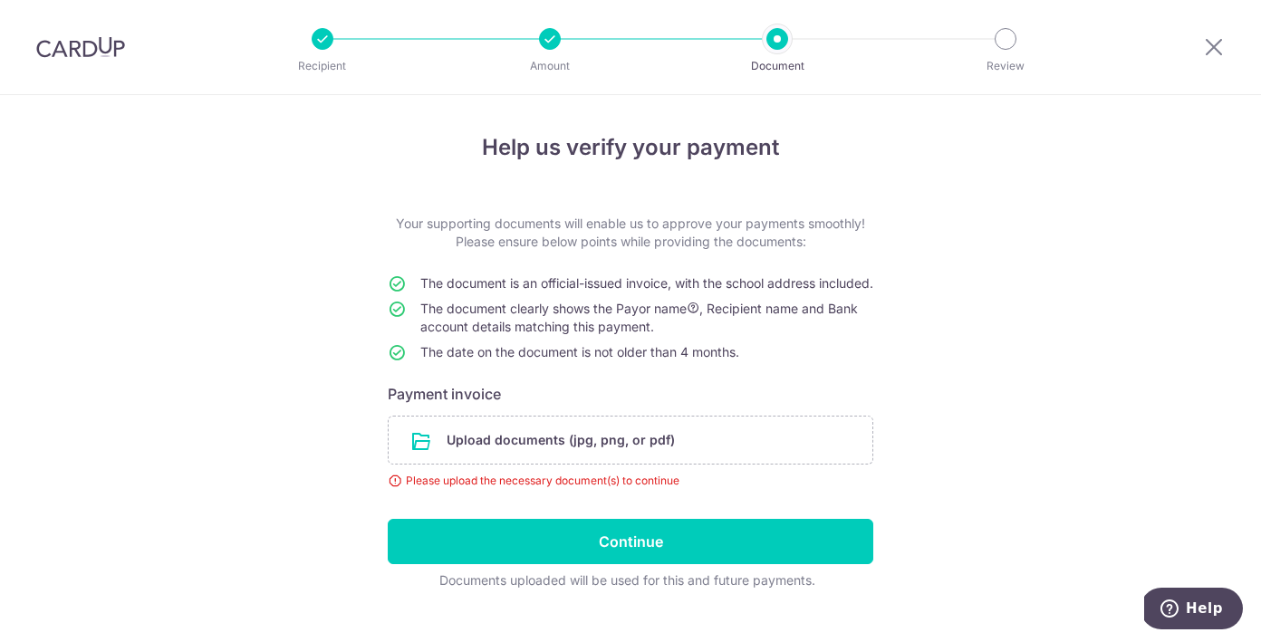
scroll to position [51, 0]
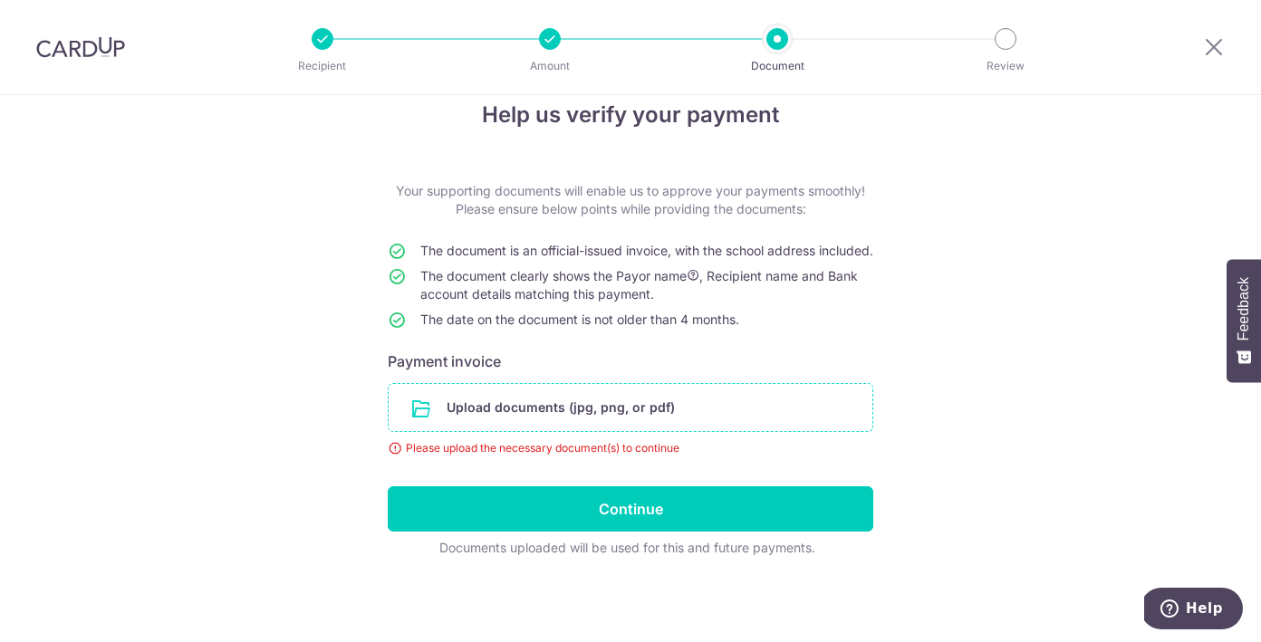
click at [492, 397] on input "file" at bounding box center [631, 407] width 484 height 47
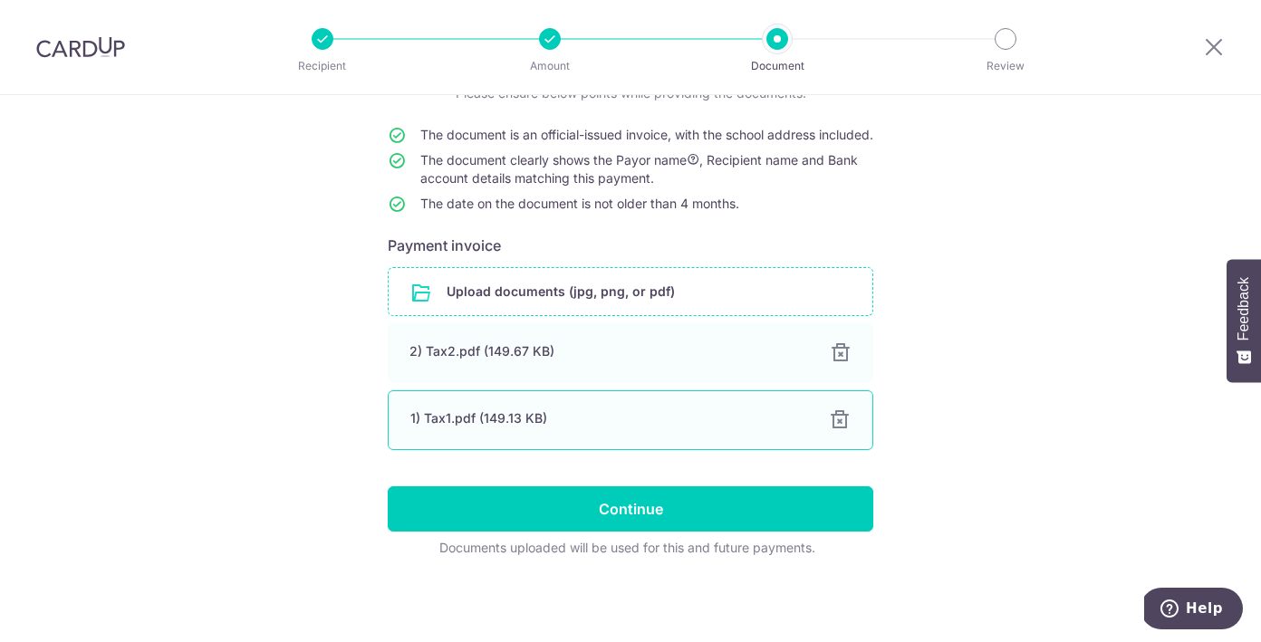
scroll to position [167, 0]
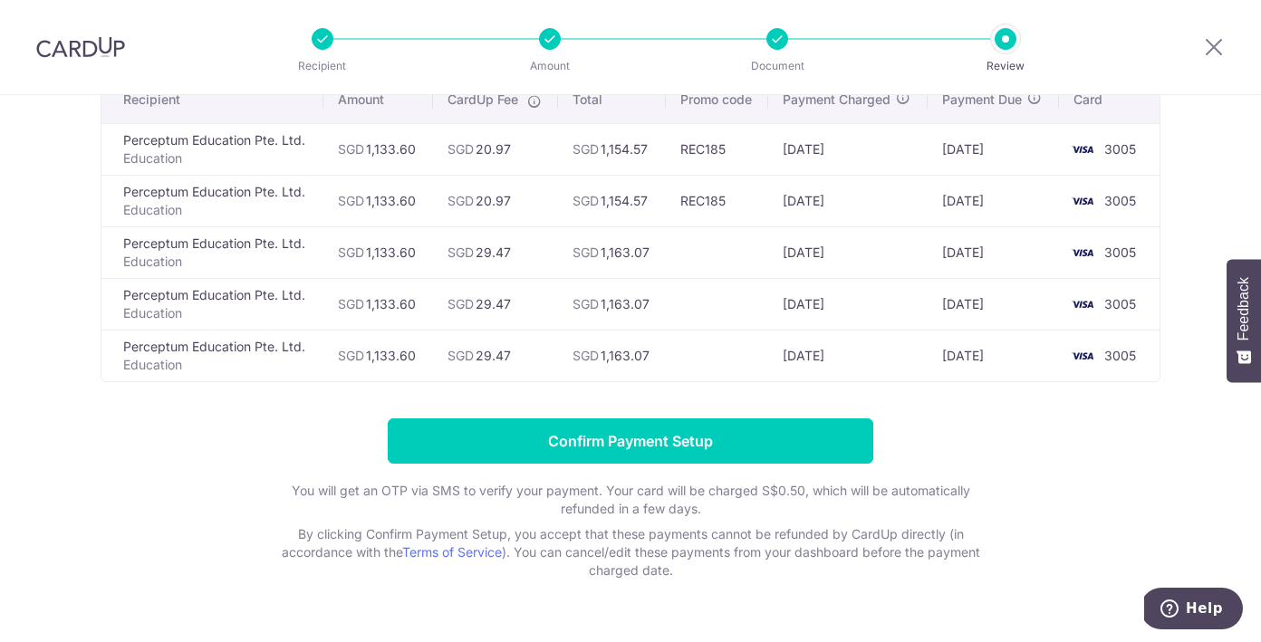
scroll to position [157, 0]
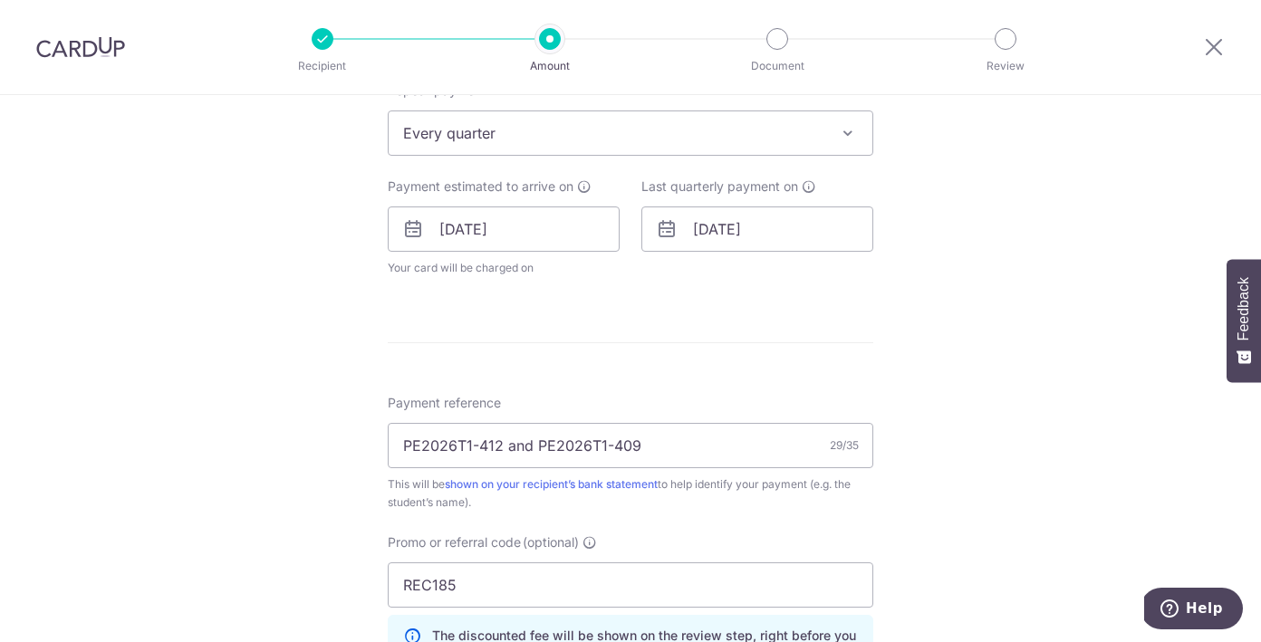
scroll to position [794, 0]
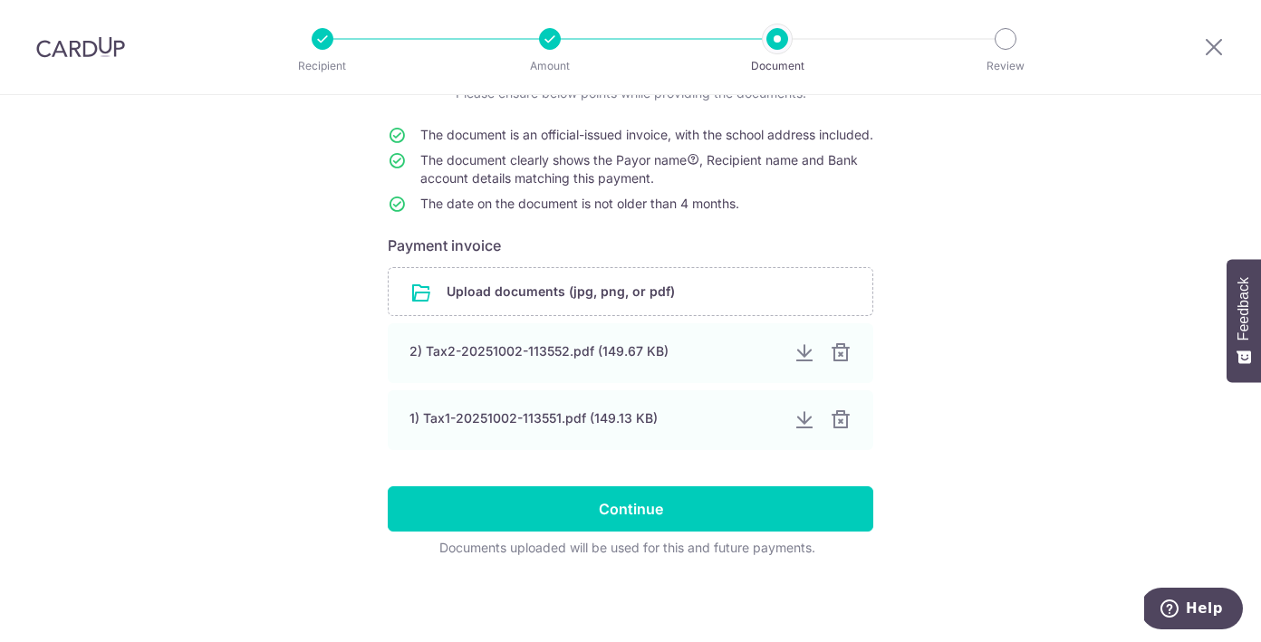
scroll to position [167, 0]
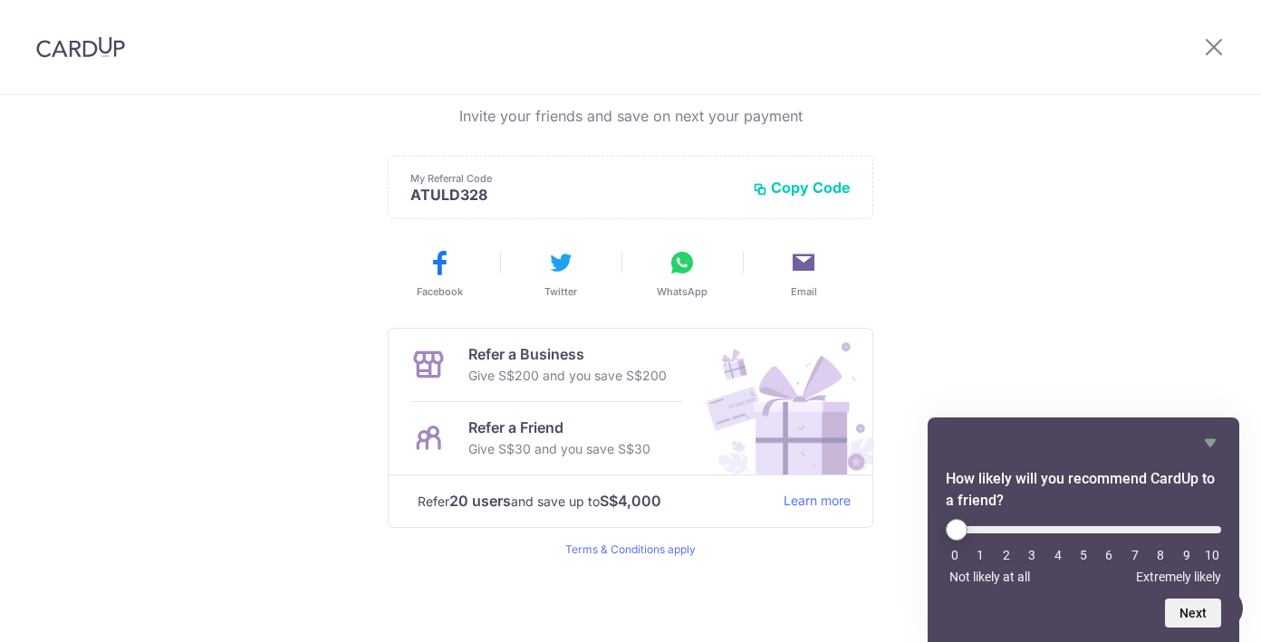
scroll to position [421, 0]
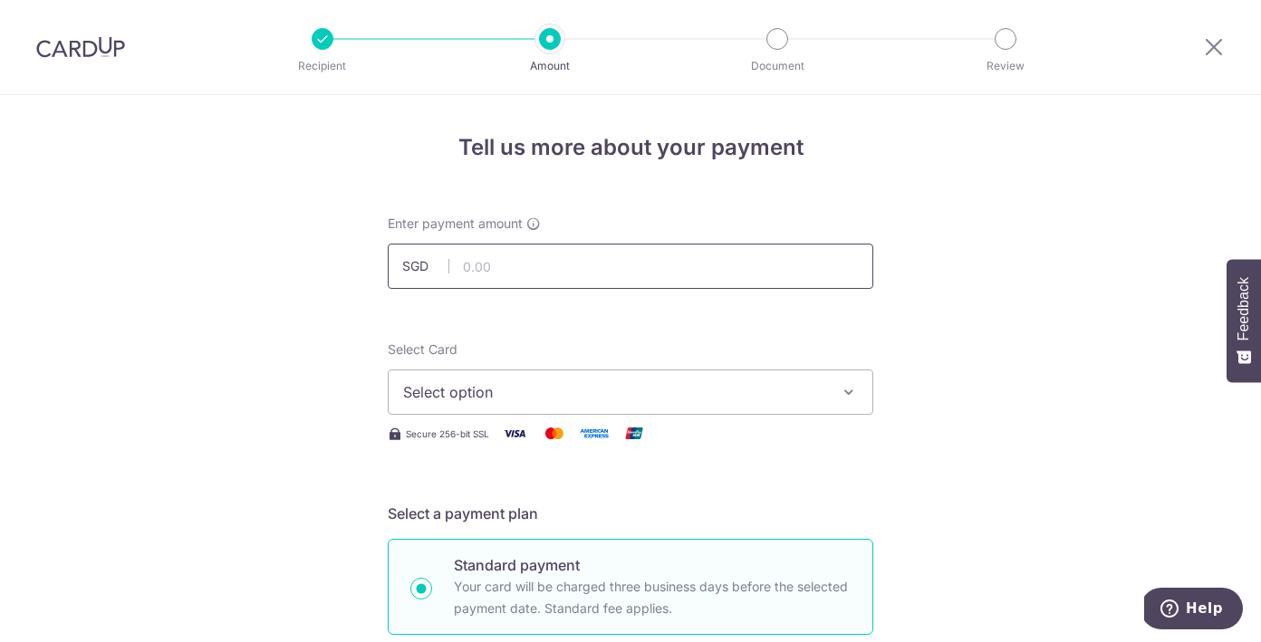
click at [510, 264] on input "text" at bounding box center [630, 266] width 485 height 45
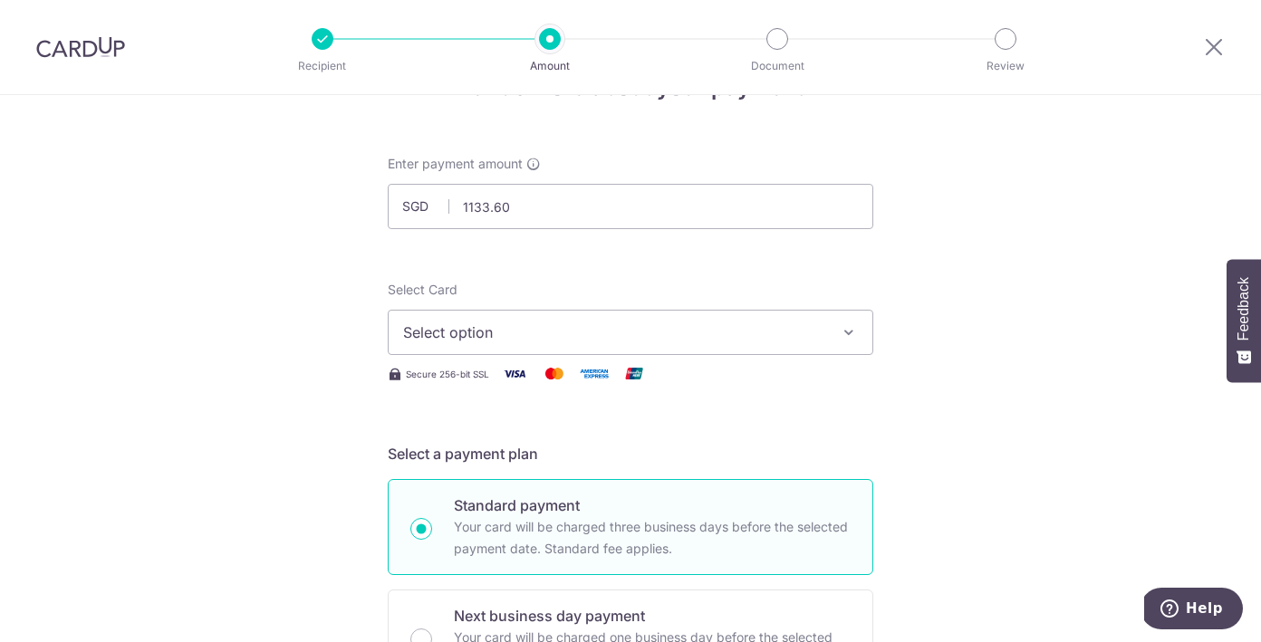
type input "1,133.60"
click at [494, 327] on span "Select option" at bounding box center [614, 333] width 422 height 22
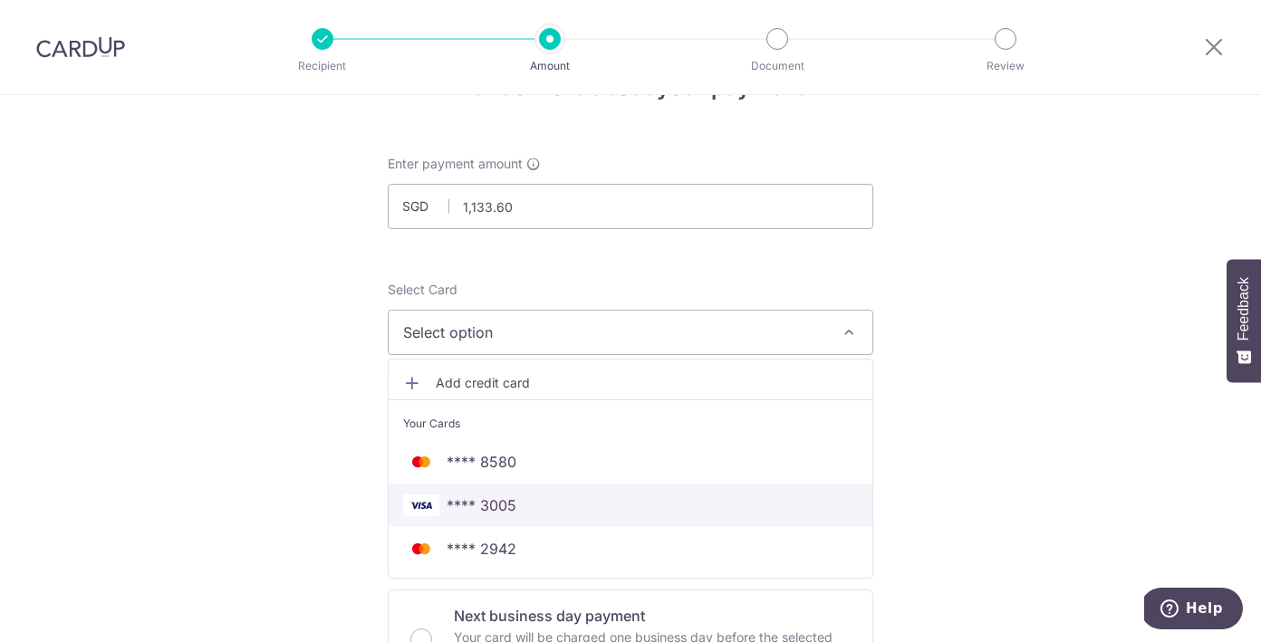
click at [496, 504] on span "**** 3005" at bounding box center [481, 505] width 70 height 22
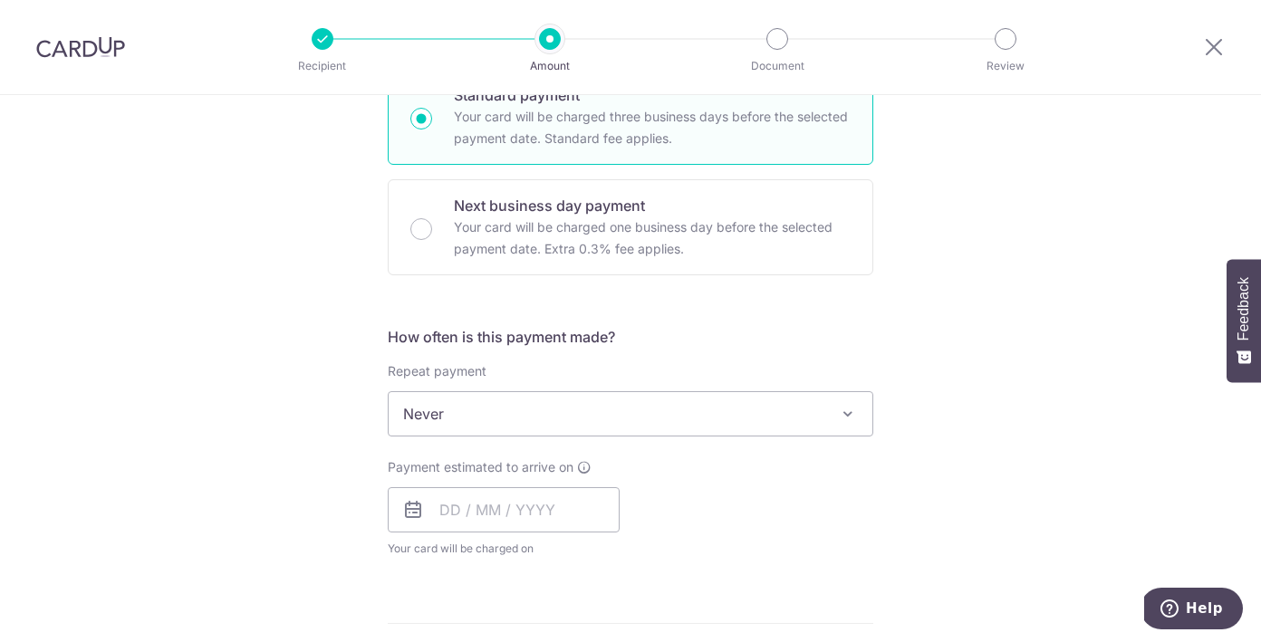
scroll to position [469, 0]
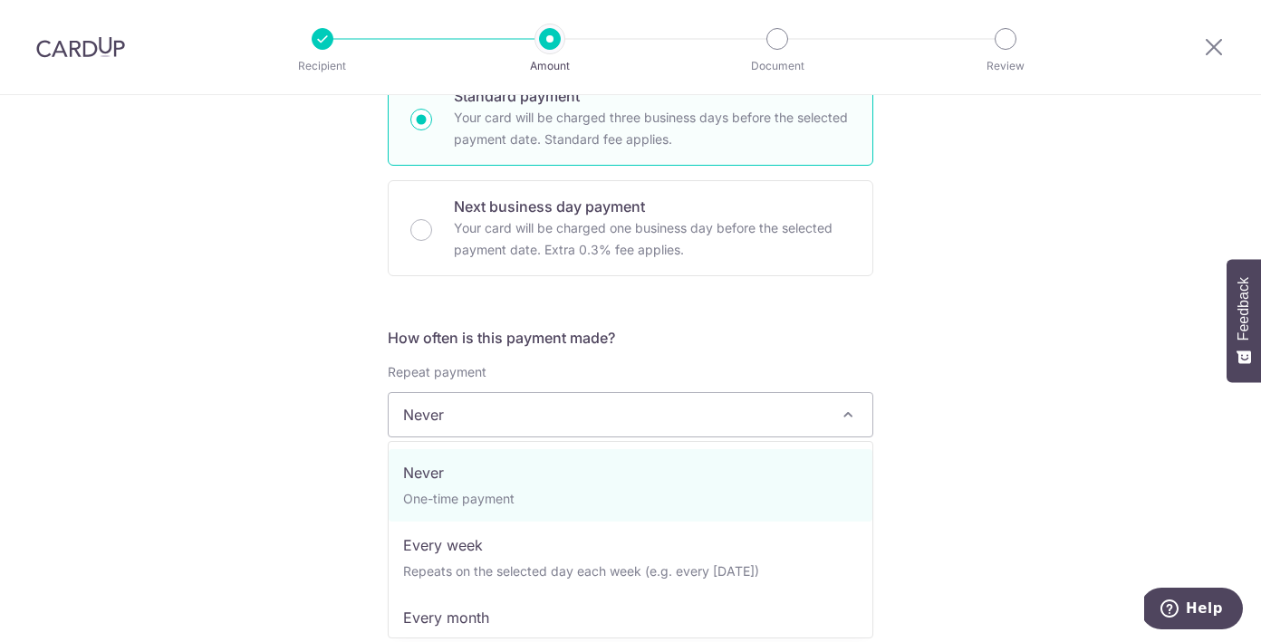
click at [485, 420] on span "Never" at bounding box center [631, 414] width 484 height 43
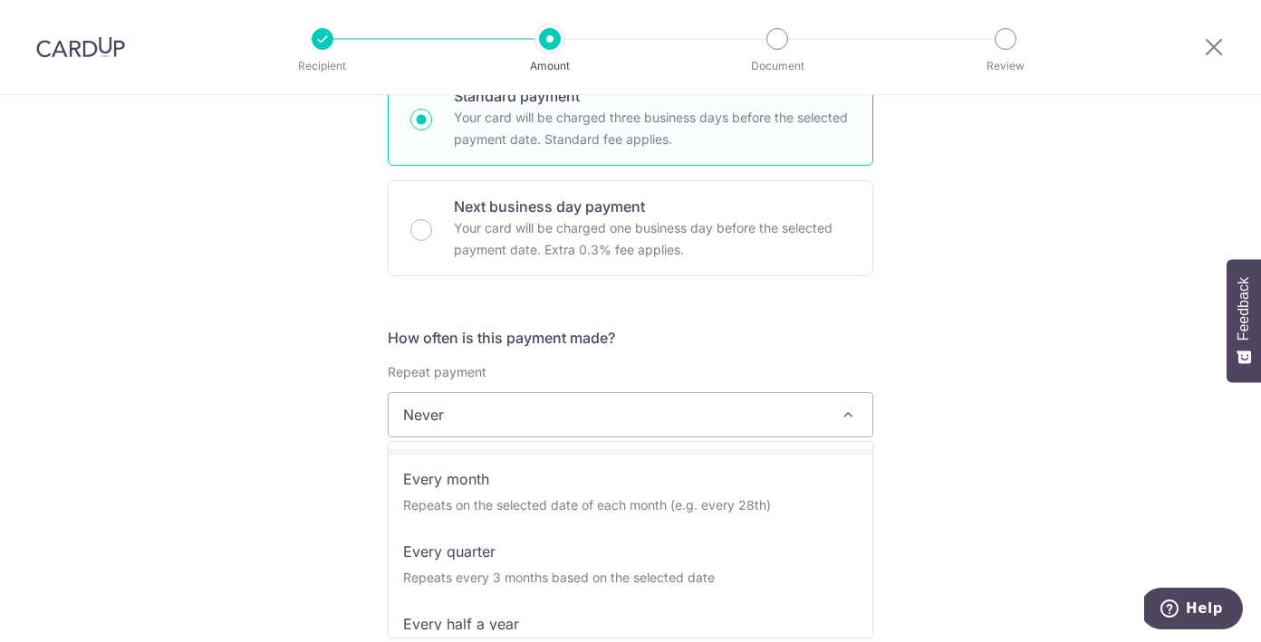
scroll to position [139, 0]
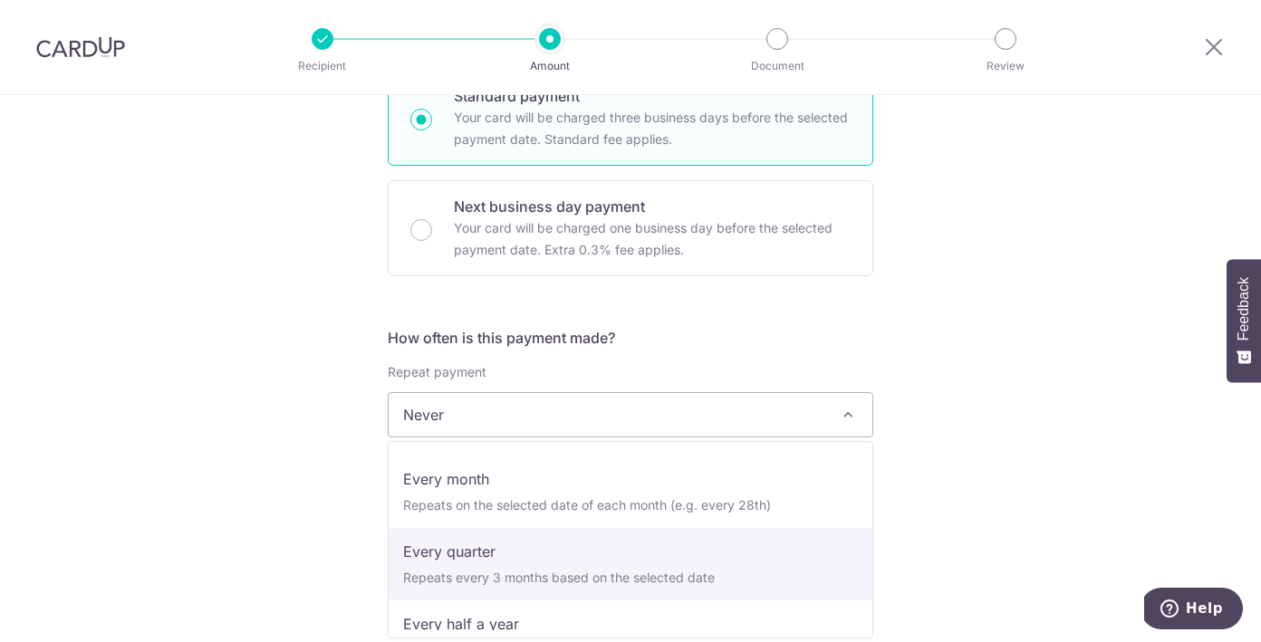
select select "4"
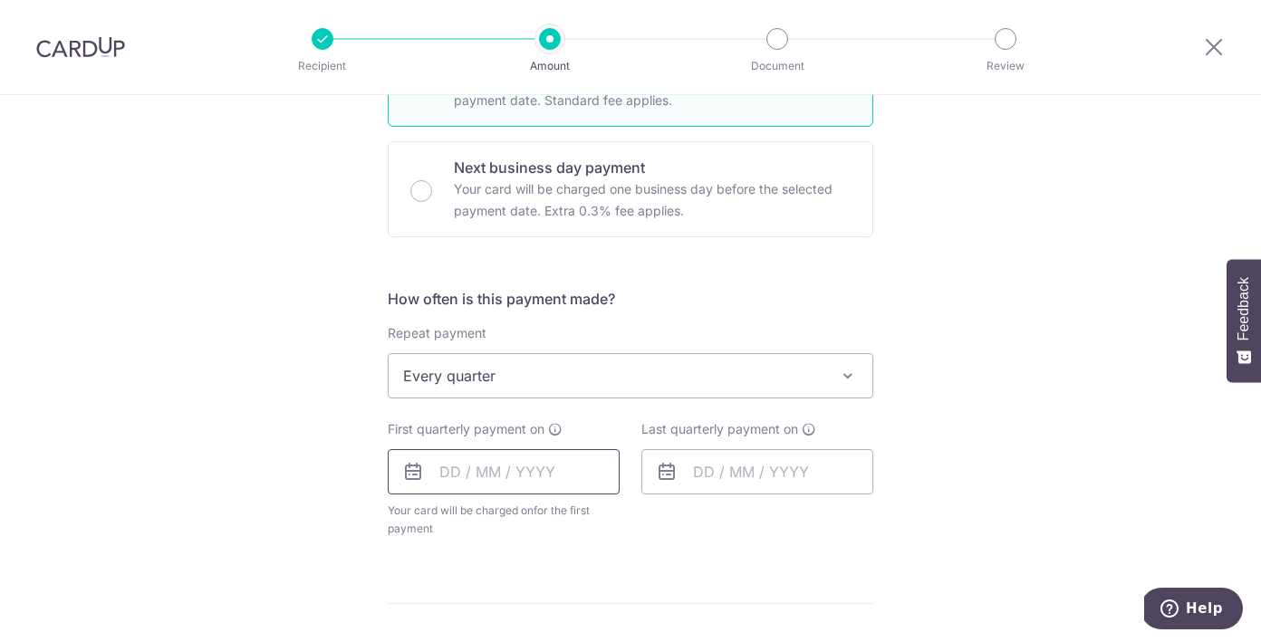
scroll to position [532, 0]
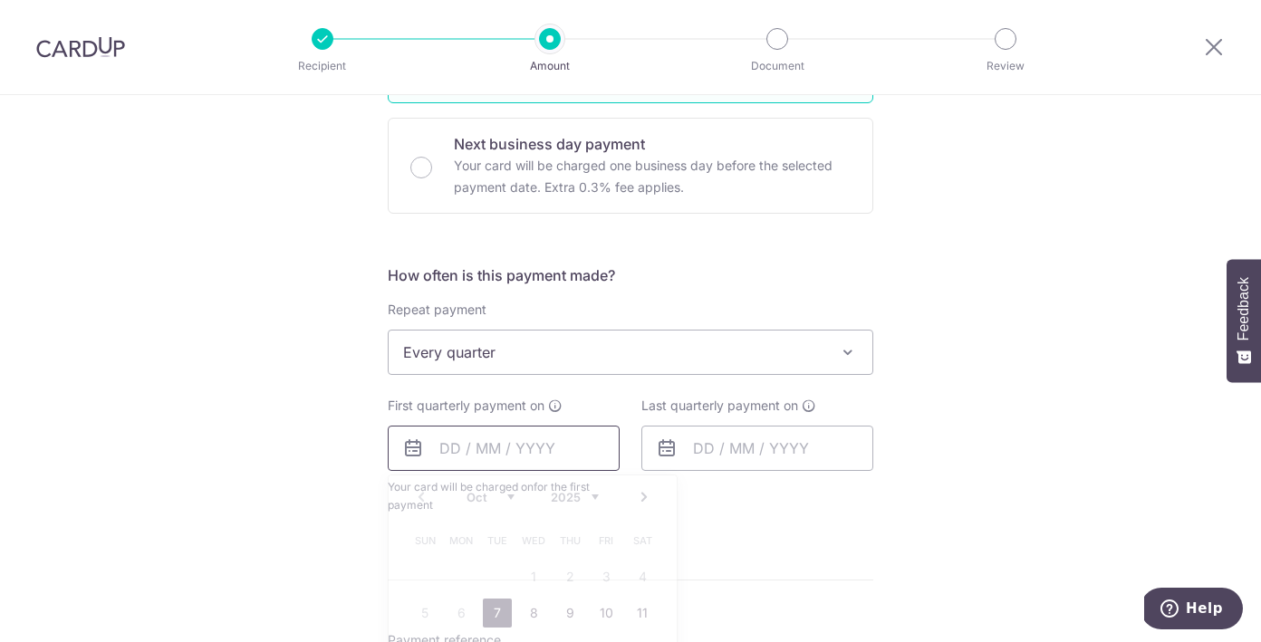
click at [470, 466] on input "text" at bounding box center [504, 448] width 232 height 45
click at [491, 606] on link "7" at bounding box center [497, 613] width 29 height 29
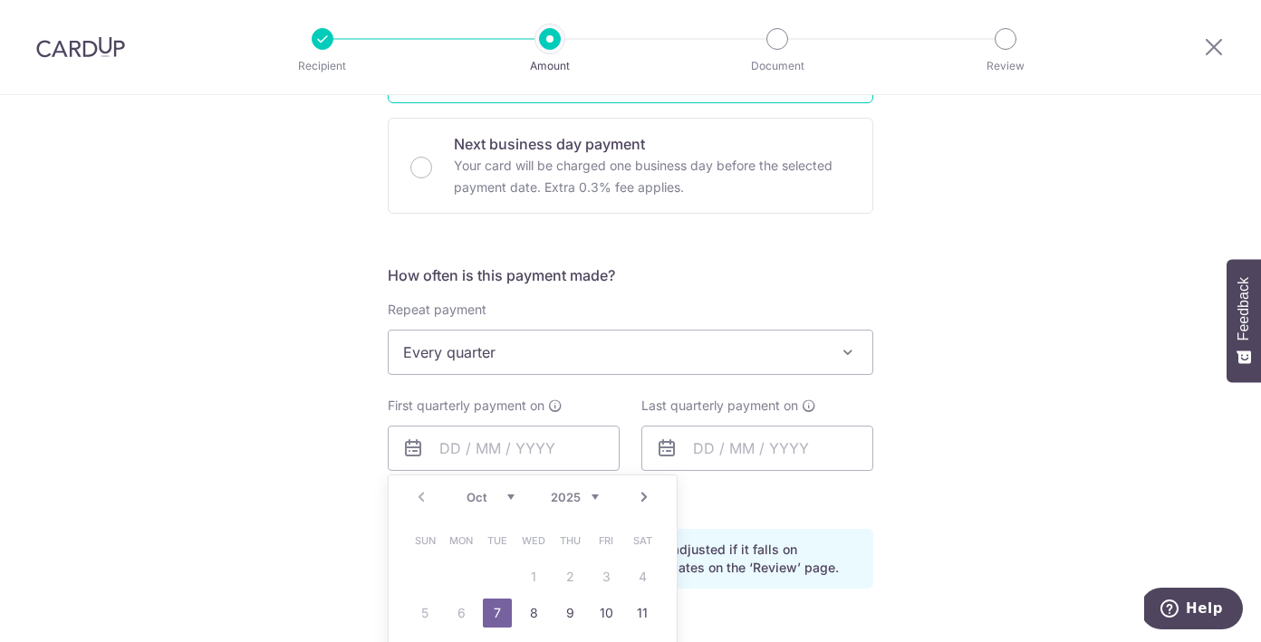
type input "07/10/2025"
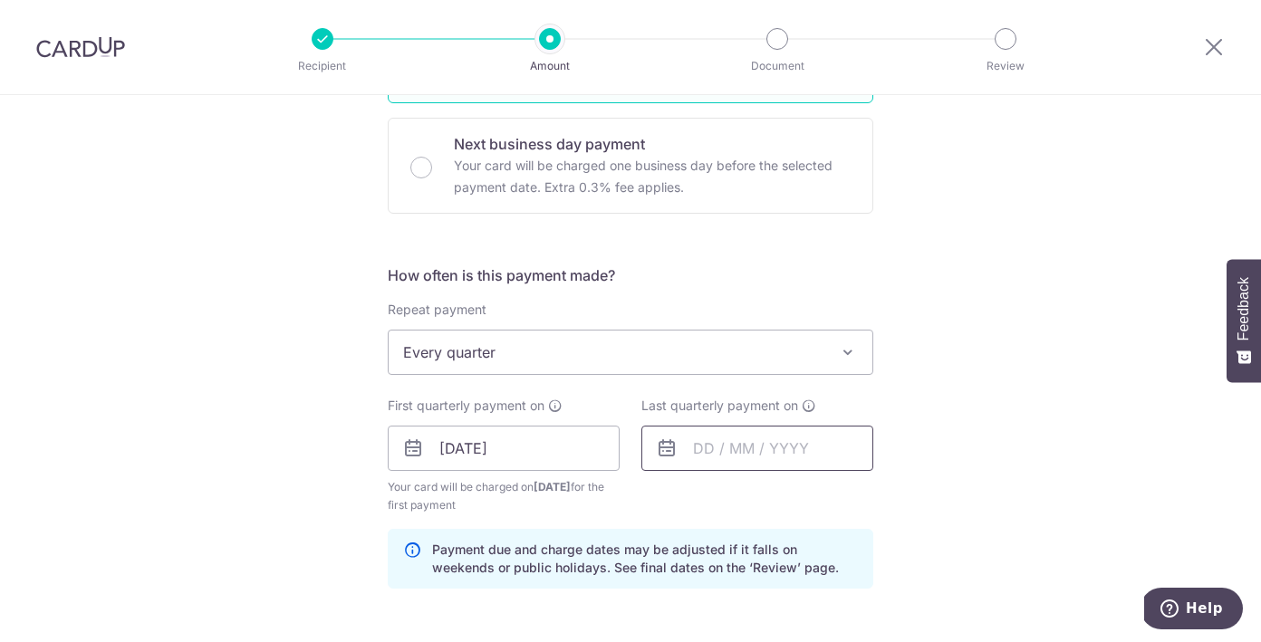
click at [742, 449] on input "text" at bounding box center [757, 448] width 232 height 45
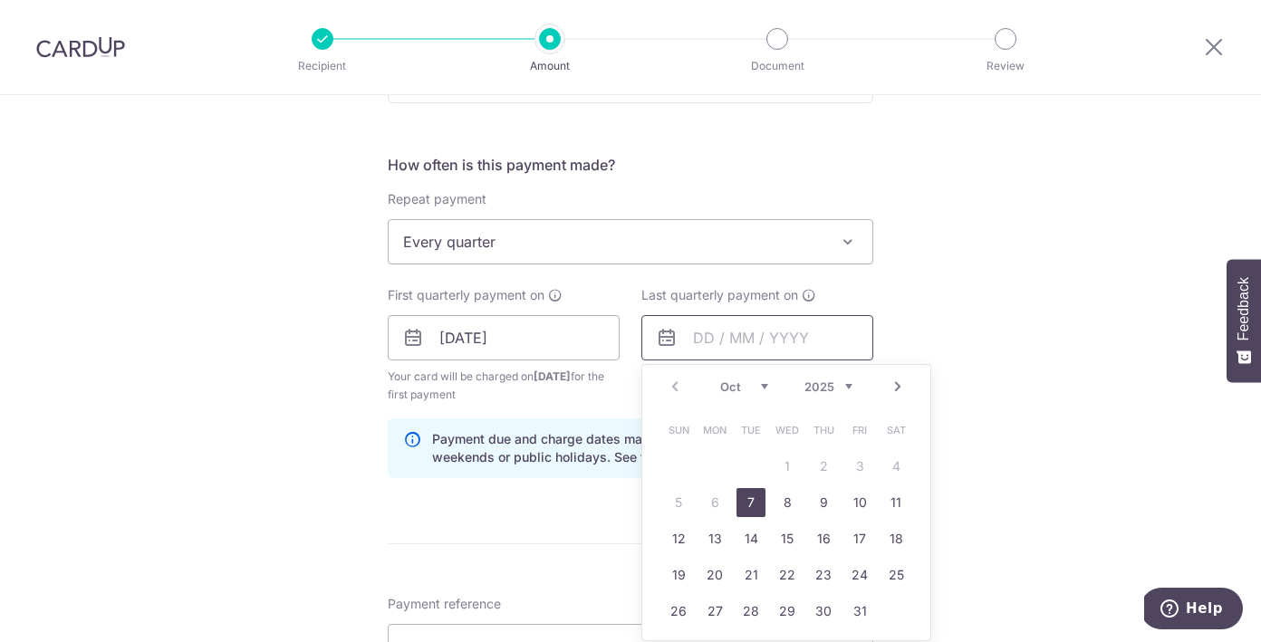
scroll to position [645, 0]
click at [781, 509] on link "7" at bounding box center [787, 499] width 29 height 29
type input "07/10/2026"
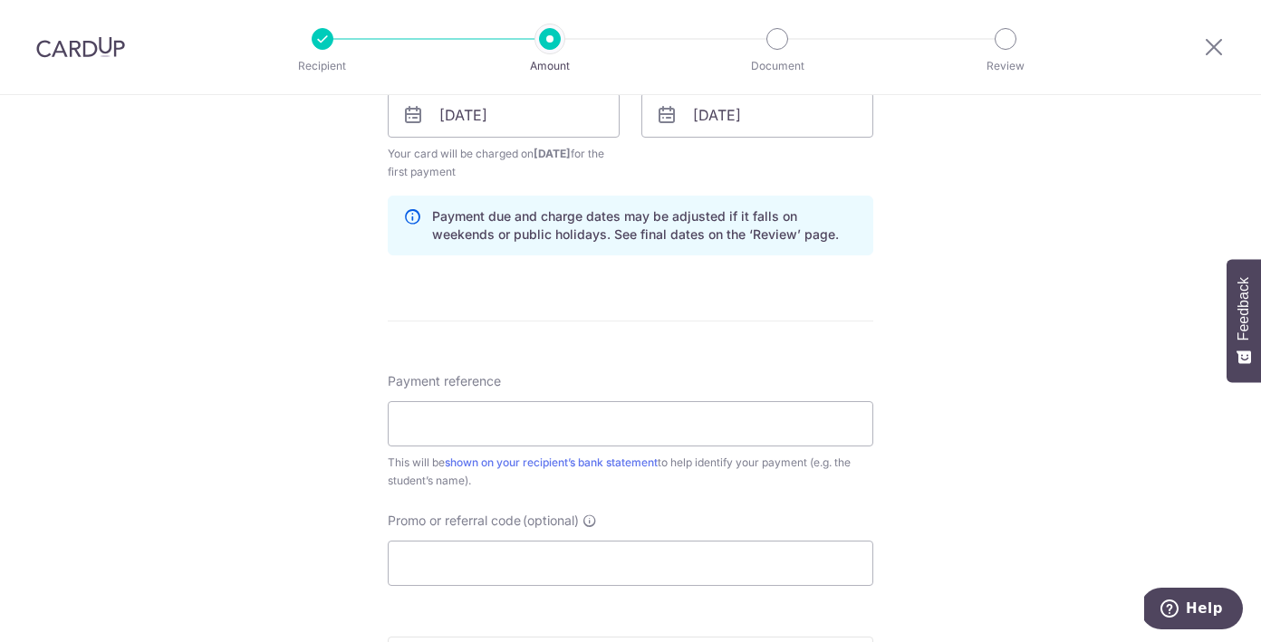
scroll to position [911, 0]
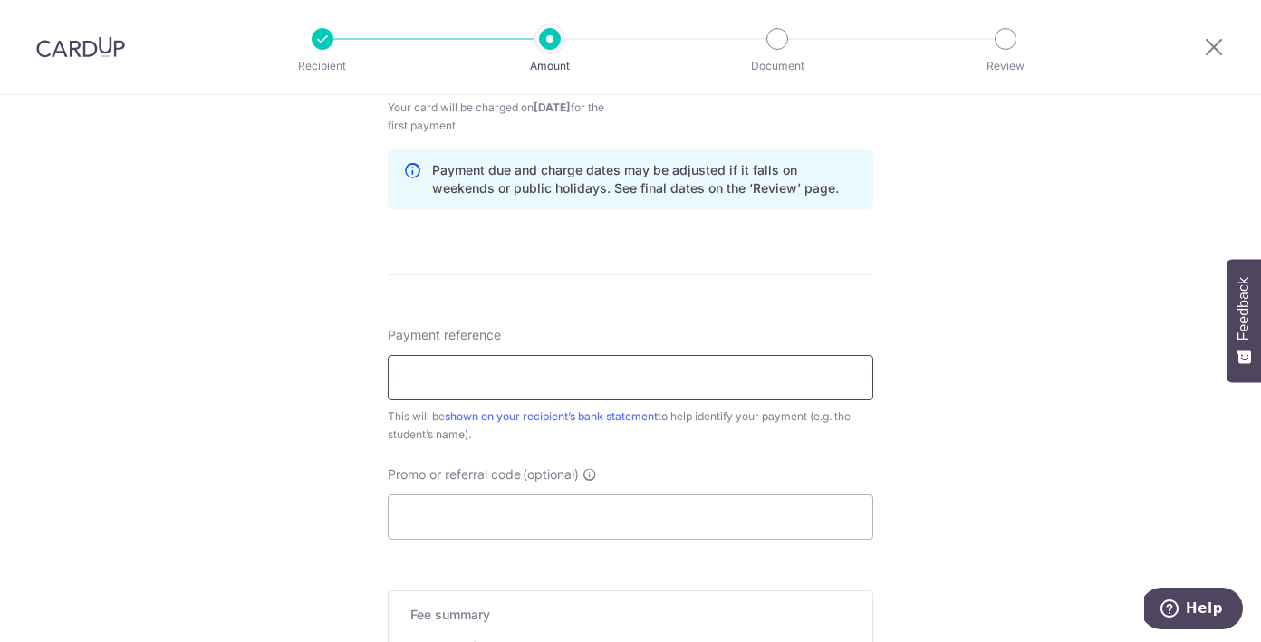
click at [511, 377] on input "Payment reference" at bounding box center [630, 377] width 485 height 45
type input "SC2026T1-412 AND SC2026T1-246"
click at [451, 498] on input "Promo or referral code (optional)" at bounding box center [630, 516] width 485 height 45
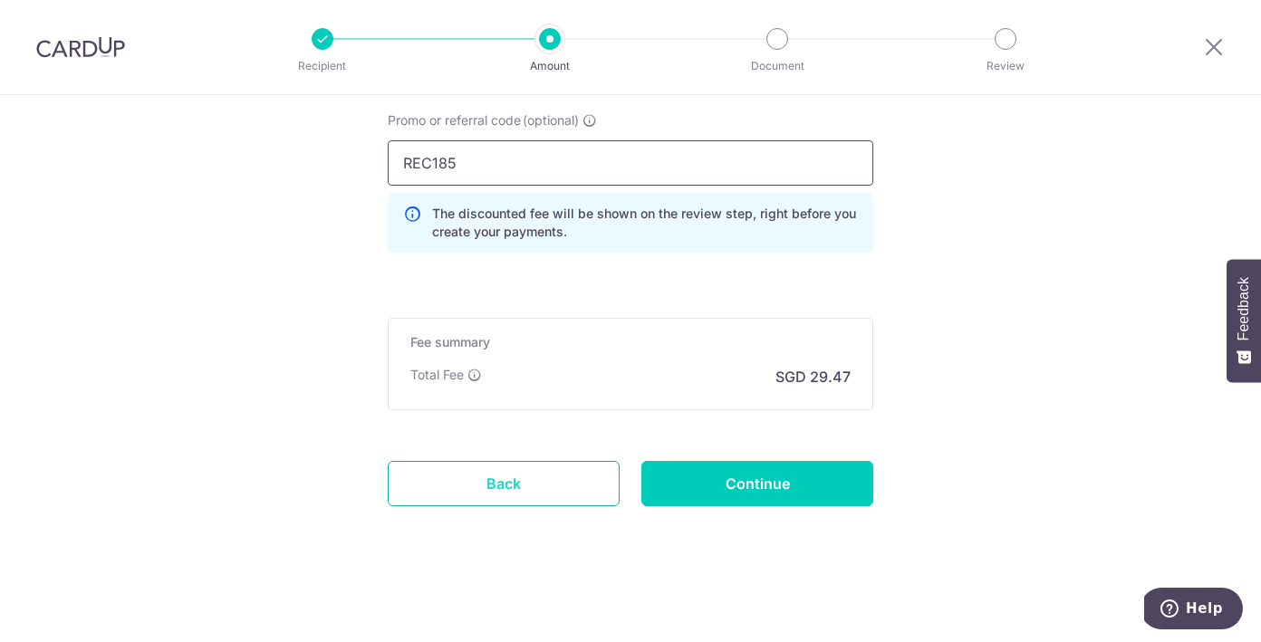
scroll to position [1265, 0]
type input "REC185"
click at [712, 484] on input "Continue" at bounding box center [757, 483] width 232 height 45
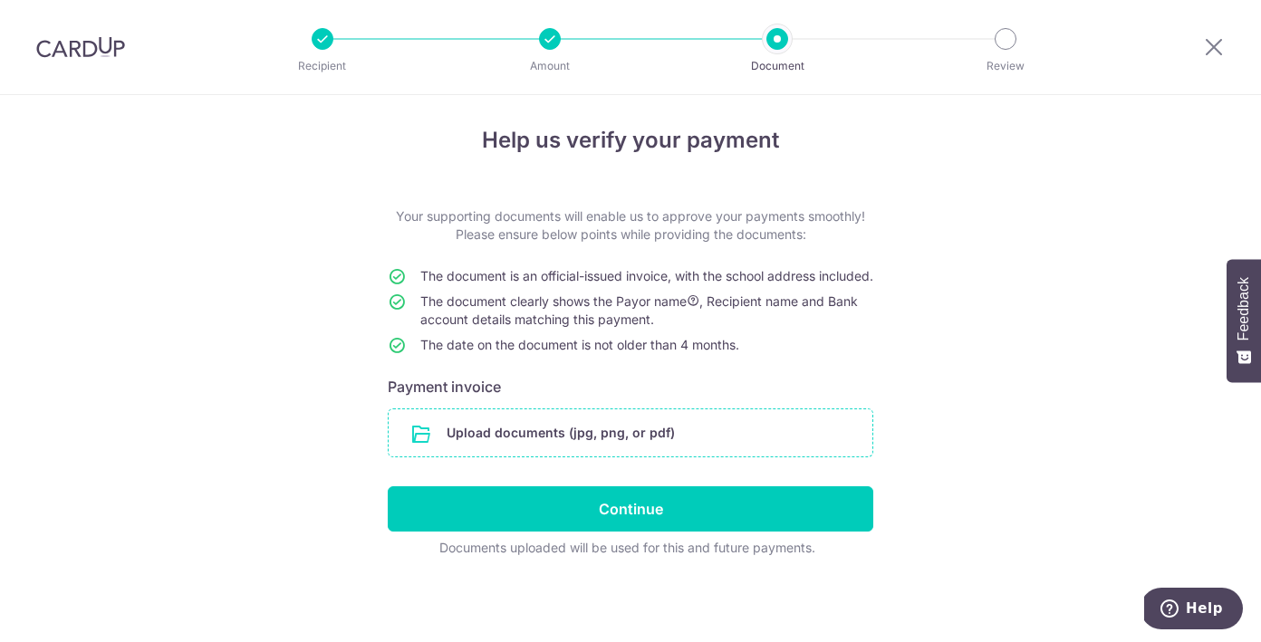
scroll to position [25, 0]
click at [582, 430] on input "file" at bounding box center [631, 432] width 484 height 47
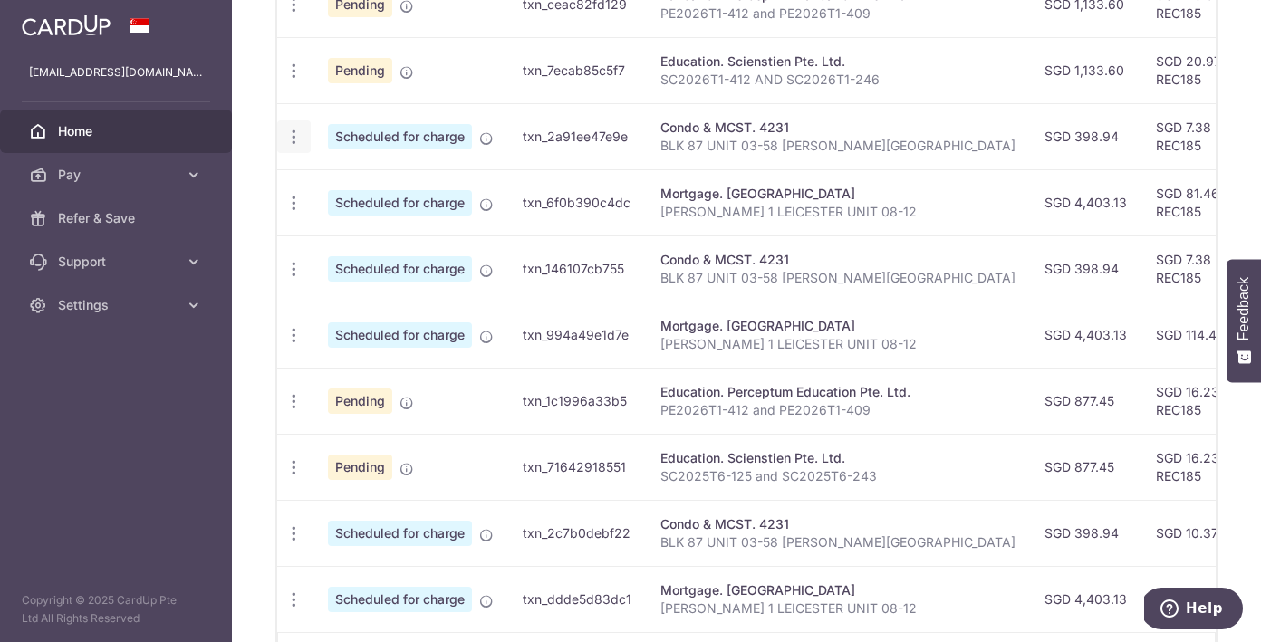
scroll to position [639, 0]
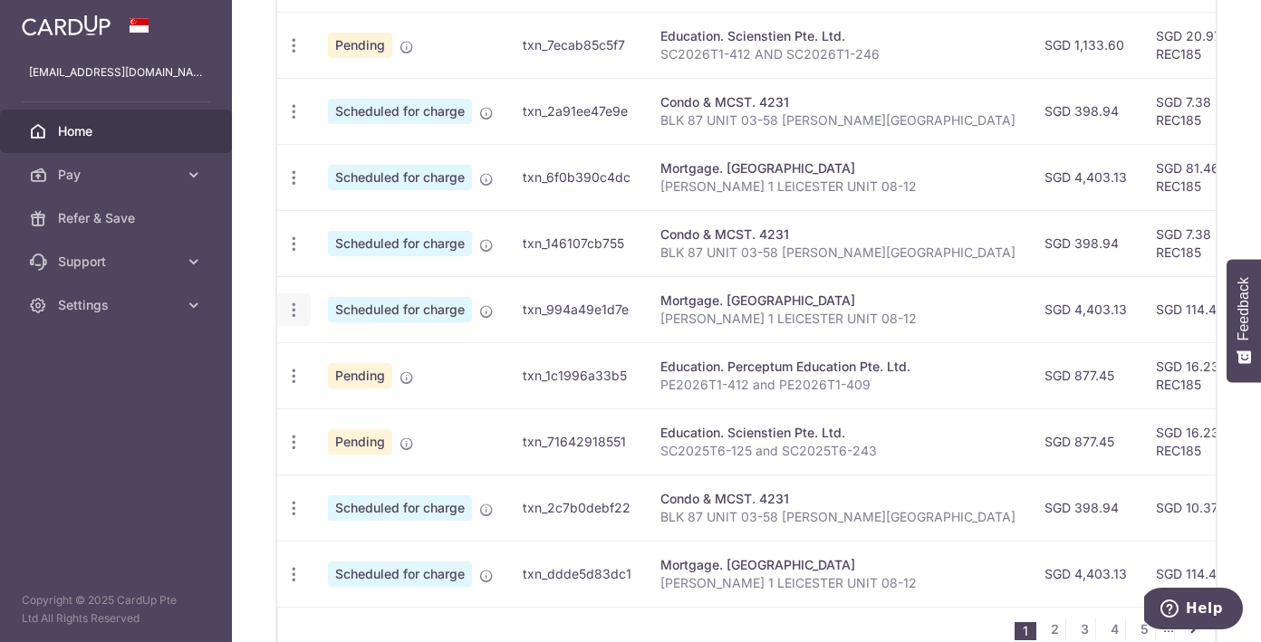
click at [289, 315] on icon "button" at bounding box center [293, 310] width 19 height 19
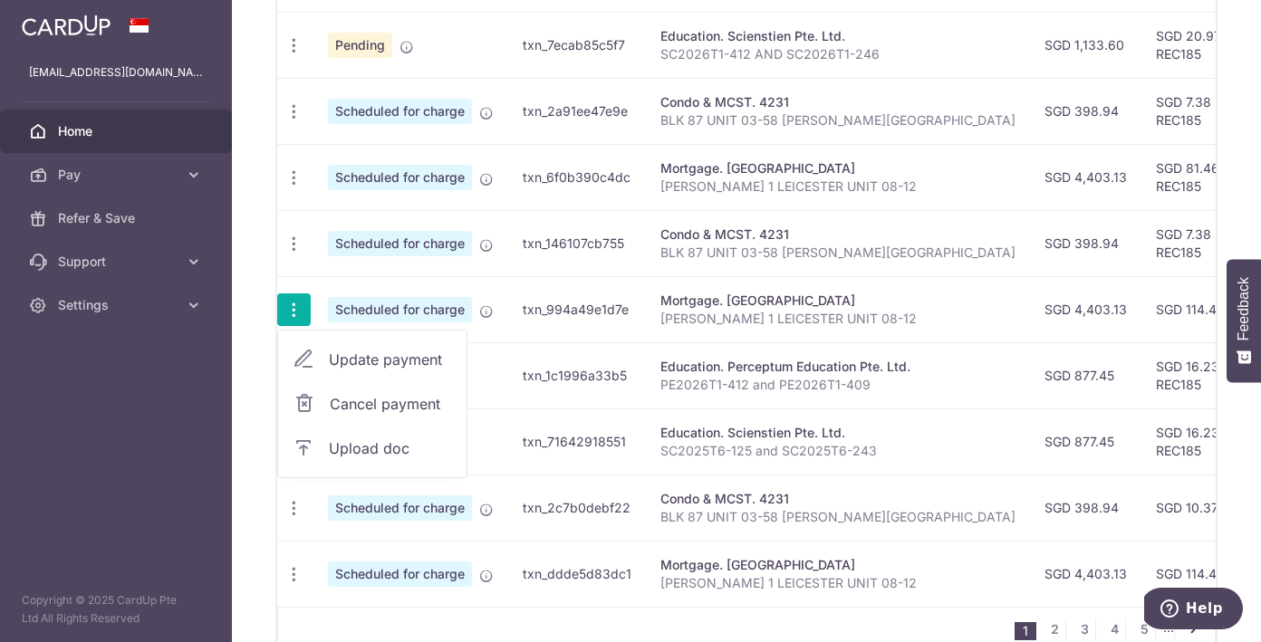
click at [330, 356] on span "Update payment" at bounding box center [390, 360] width 123 height 22
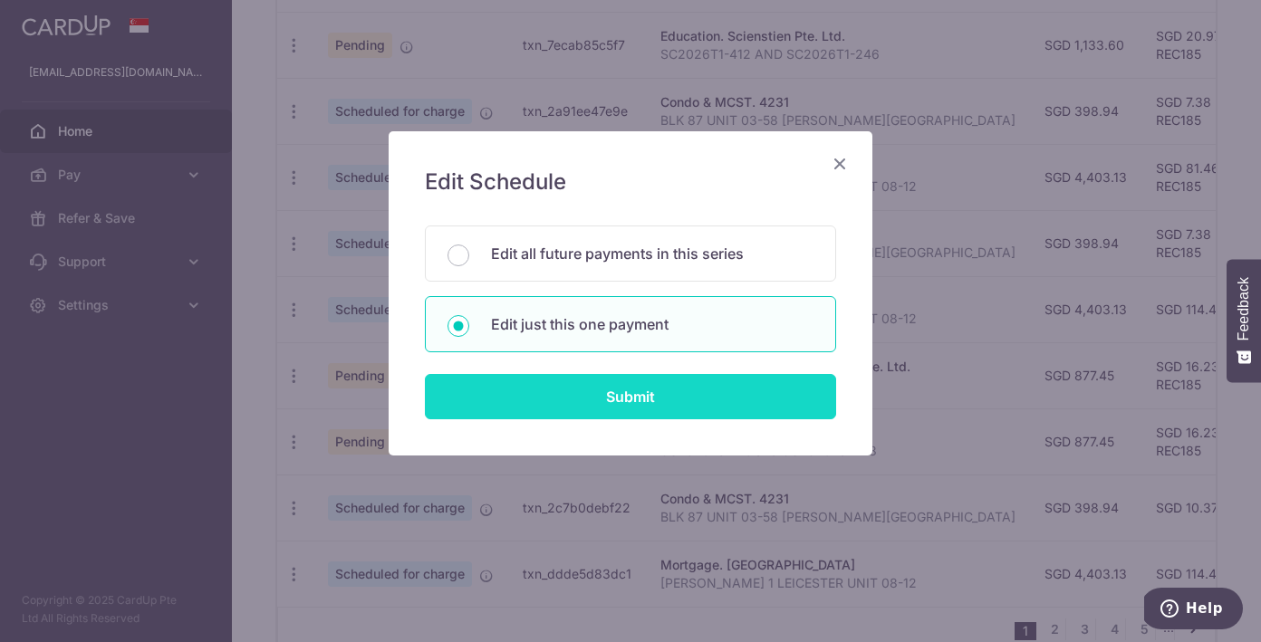
click at [552, 387] on input "Submit" at bounding box center [630, 396] width 411 height 45
radio input "true"
type input "4,403.13"
type input "[DATE]"
type input "[PERSON_NAME] 1 LEICESTER UNIT 08-12"
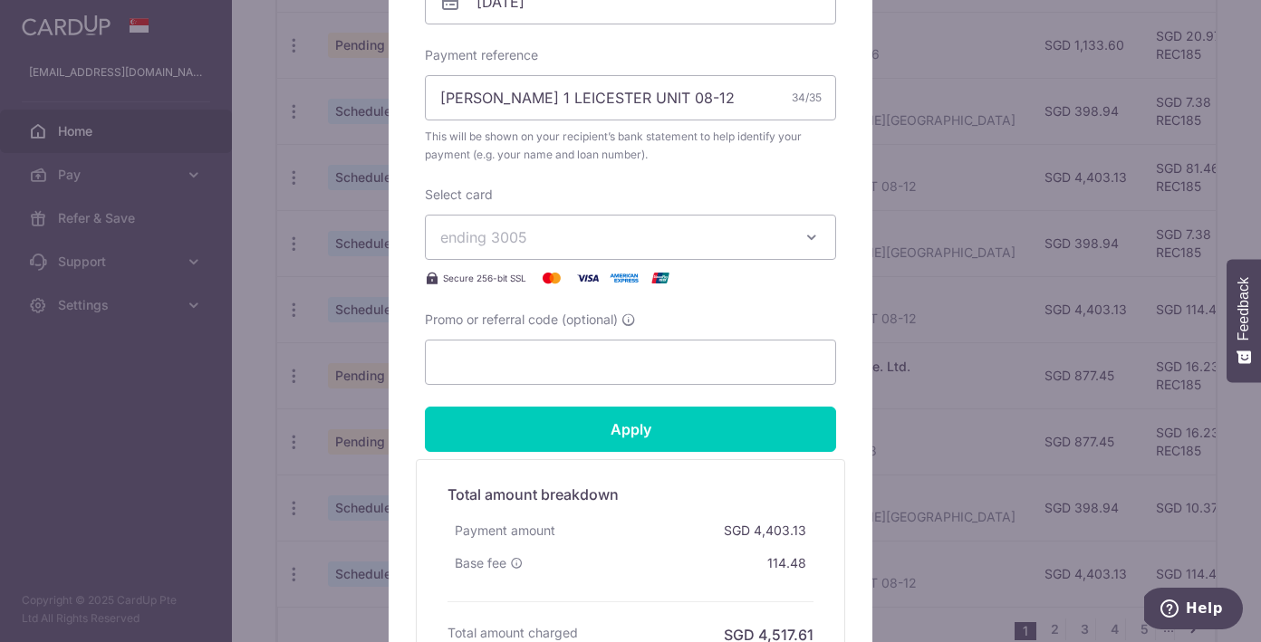
scroll to position [652, 0]
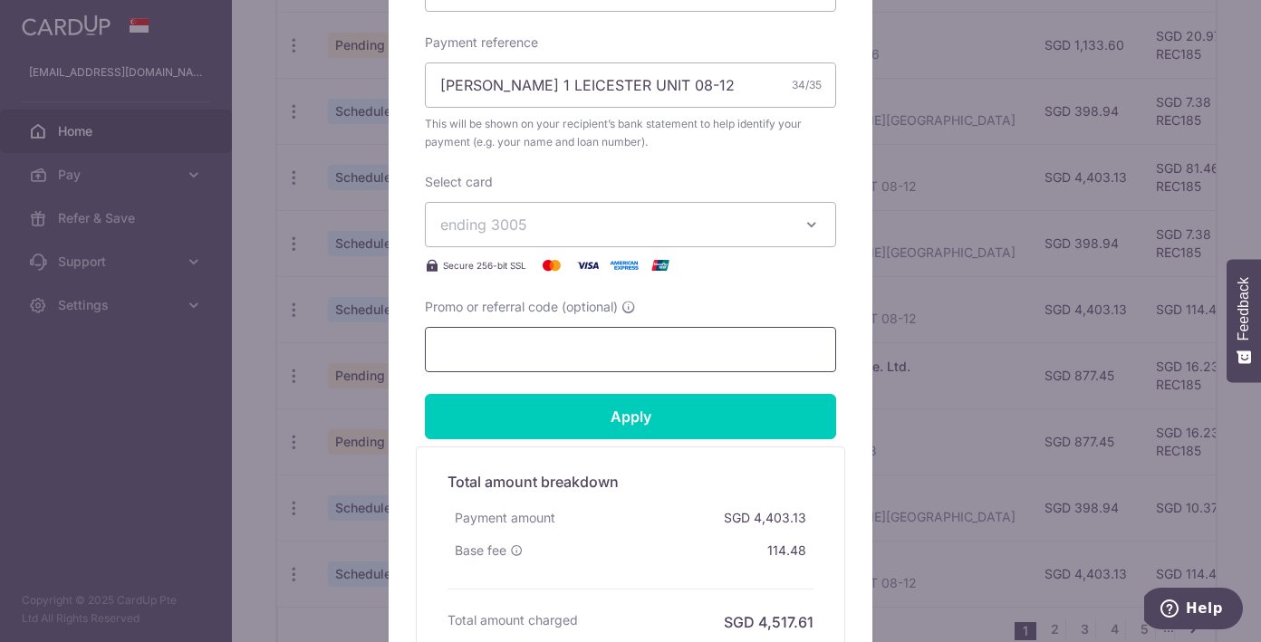
click at [490, 331] on input "Promo or referral code (optional)" at bounding box center [630, 349] width 411 height 45
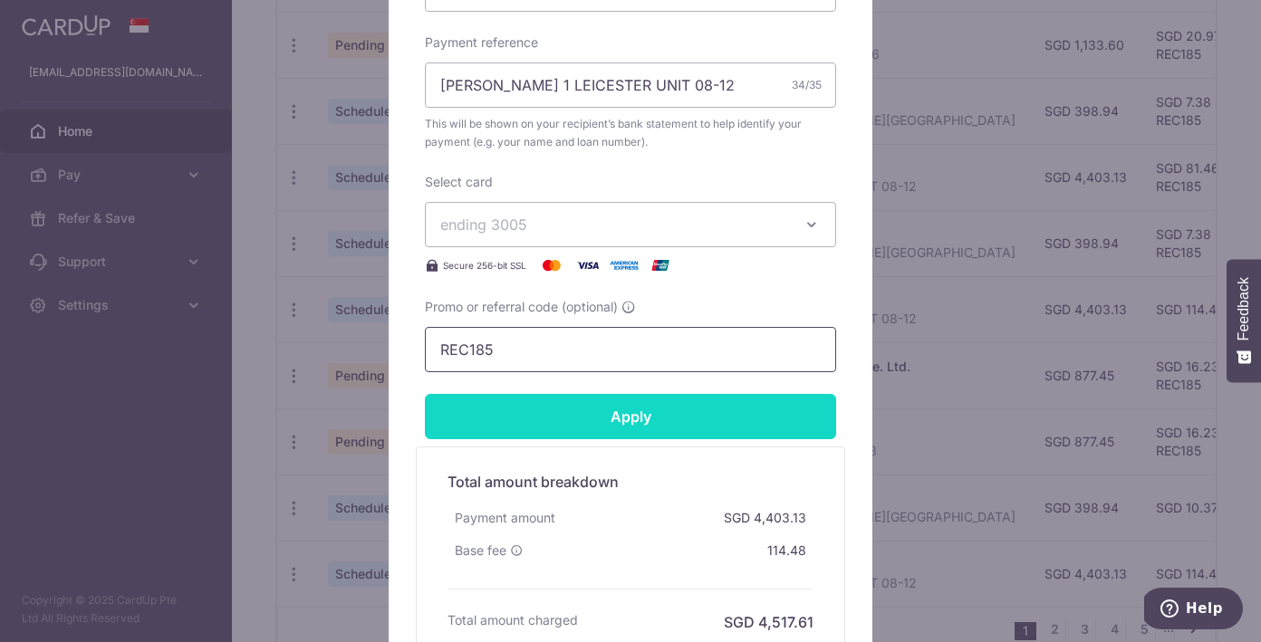
type input "REC185"
click at [579, 408] on input "Apply" at bounding box center [630, 416] width 411 height 45
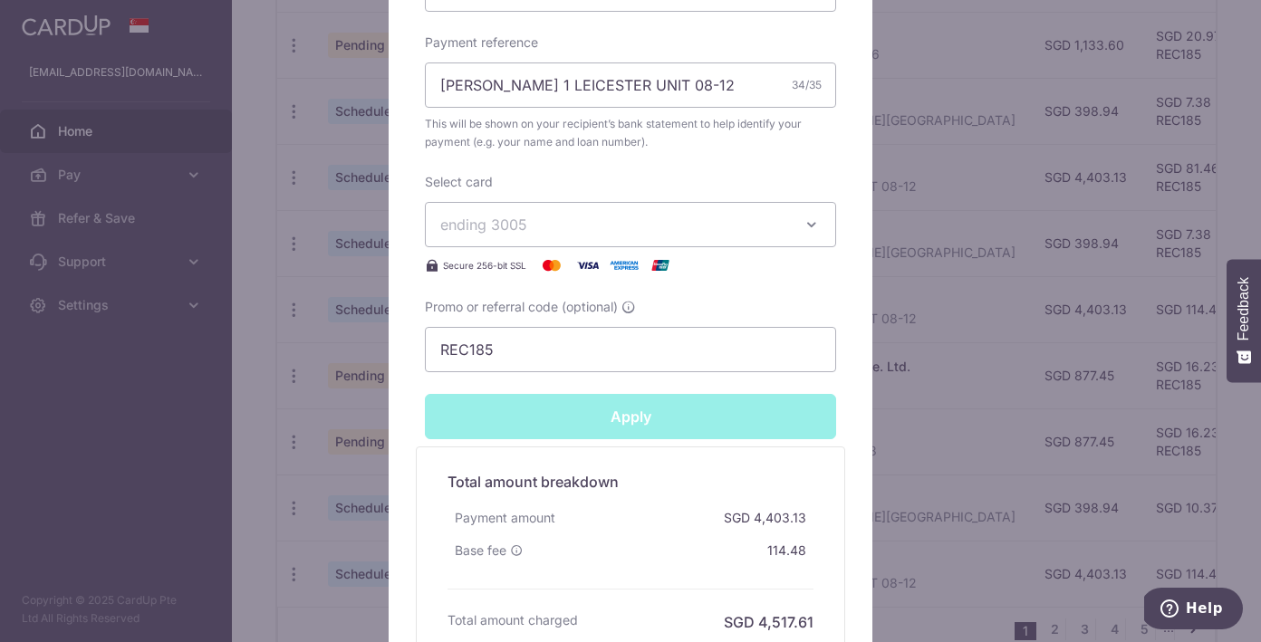
type input "Successfully Applied"
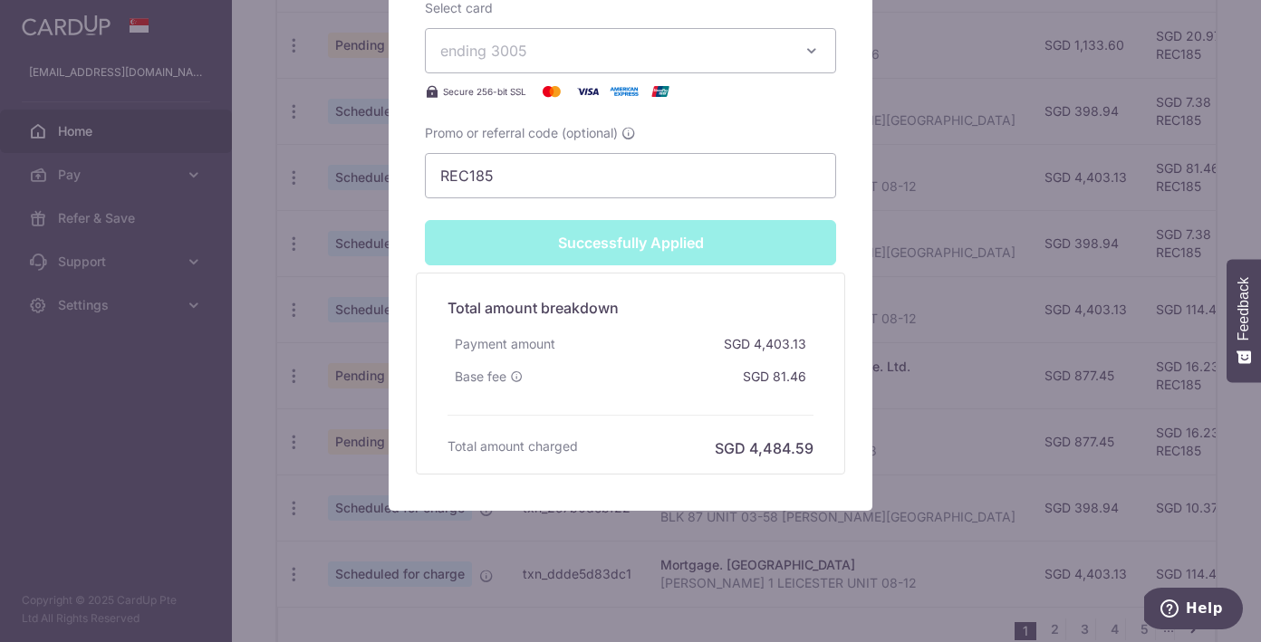
scroll to position [889, 0]
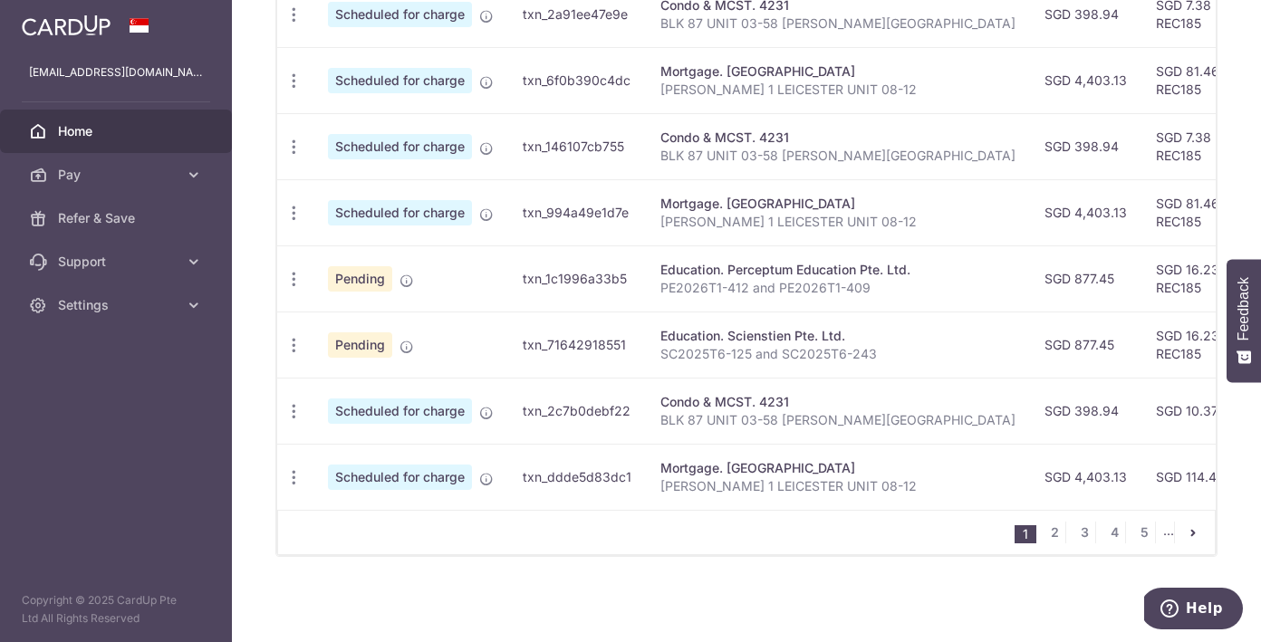
scroll to position [758, 0]
click at [291, 408] on icon "button" at bounding box center [293, 411] width 19 height 19
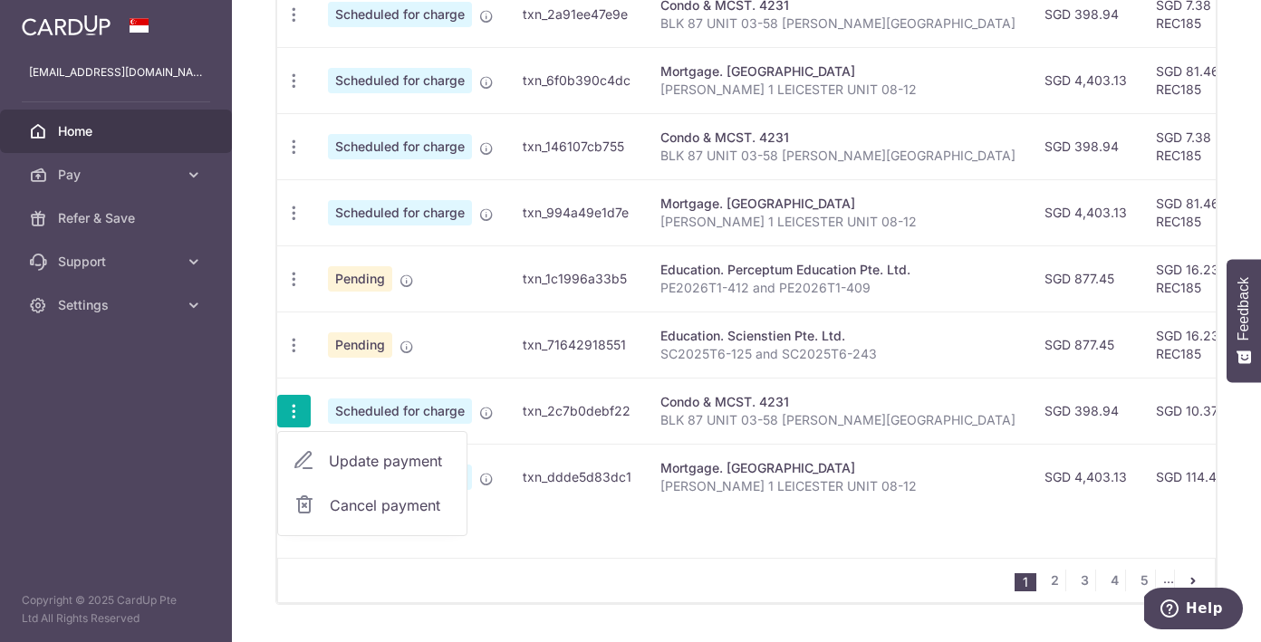
click at [364, 460] on span "Update payment" at bounding box center [390, 461] width 123 height 22
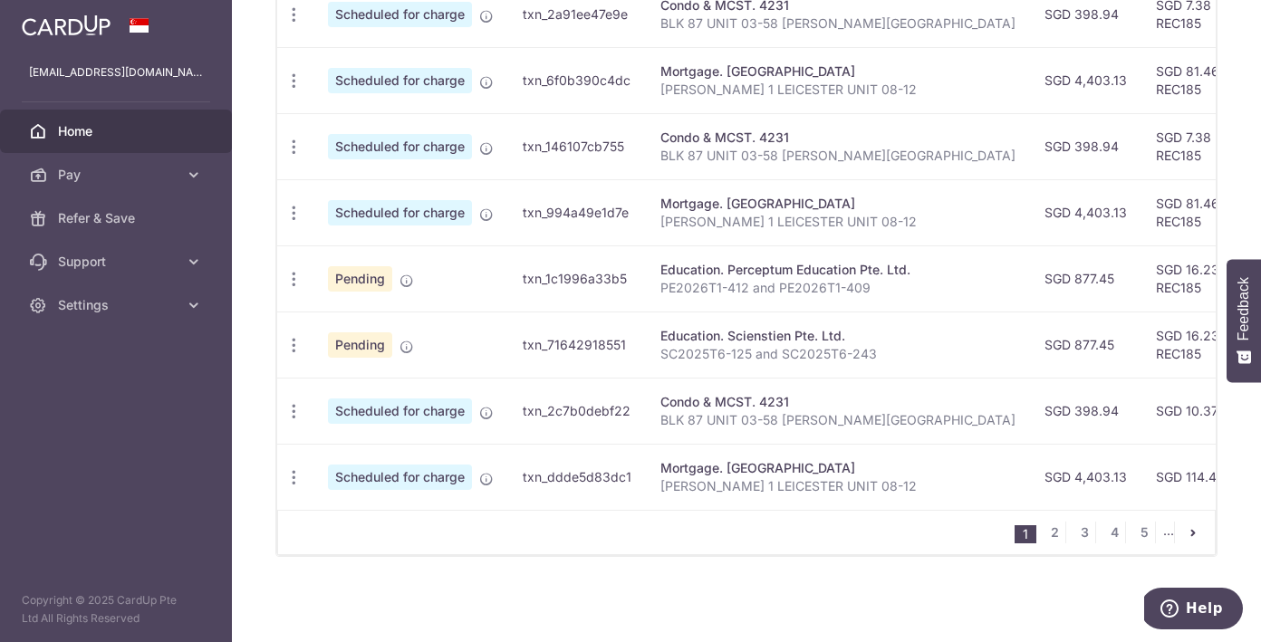
radio input "true"
type input "398.94"
type input "31/12/2025"
type input "BLK 87 UNIT 03-58 HEDGES PARK"
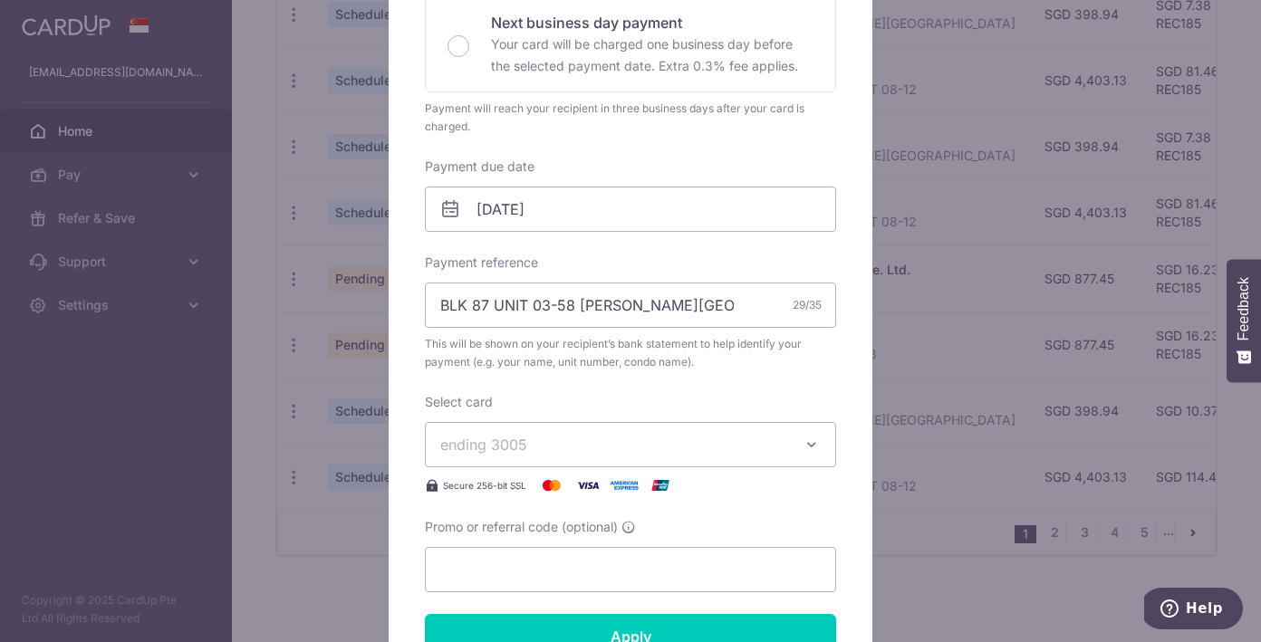
scroll to position [510, 0]
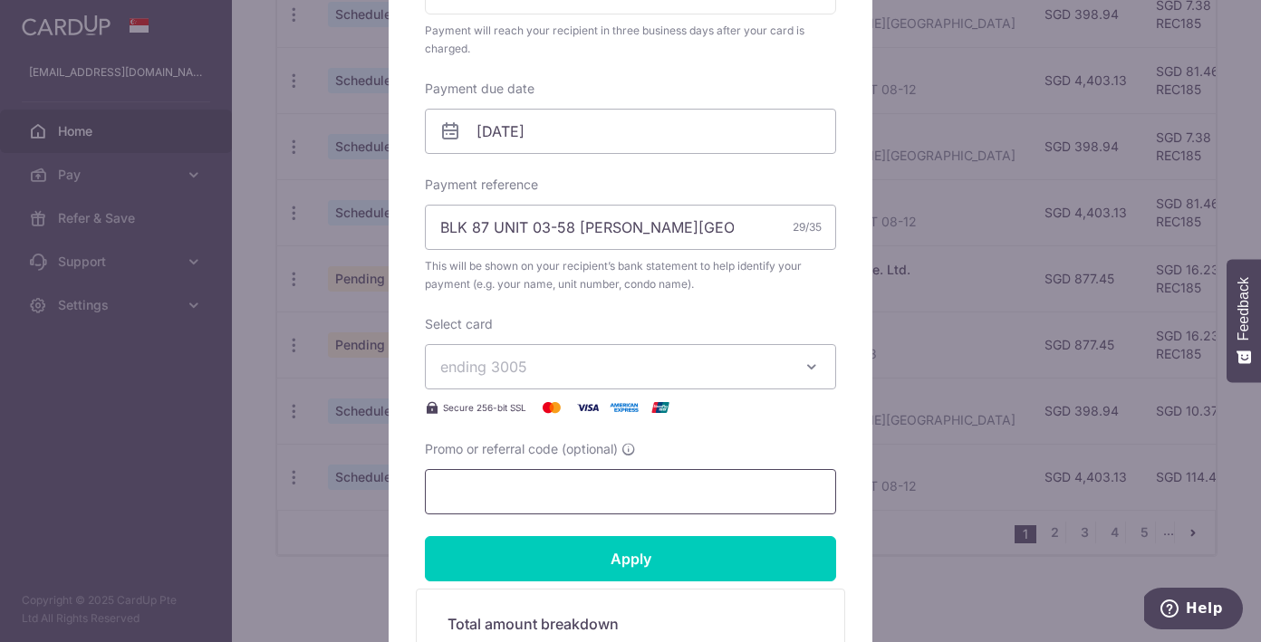
click at [492, 491] on input "Promo or referral code (optional)" at bounding box center [630, 491] width 411 height 45
type input "E"
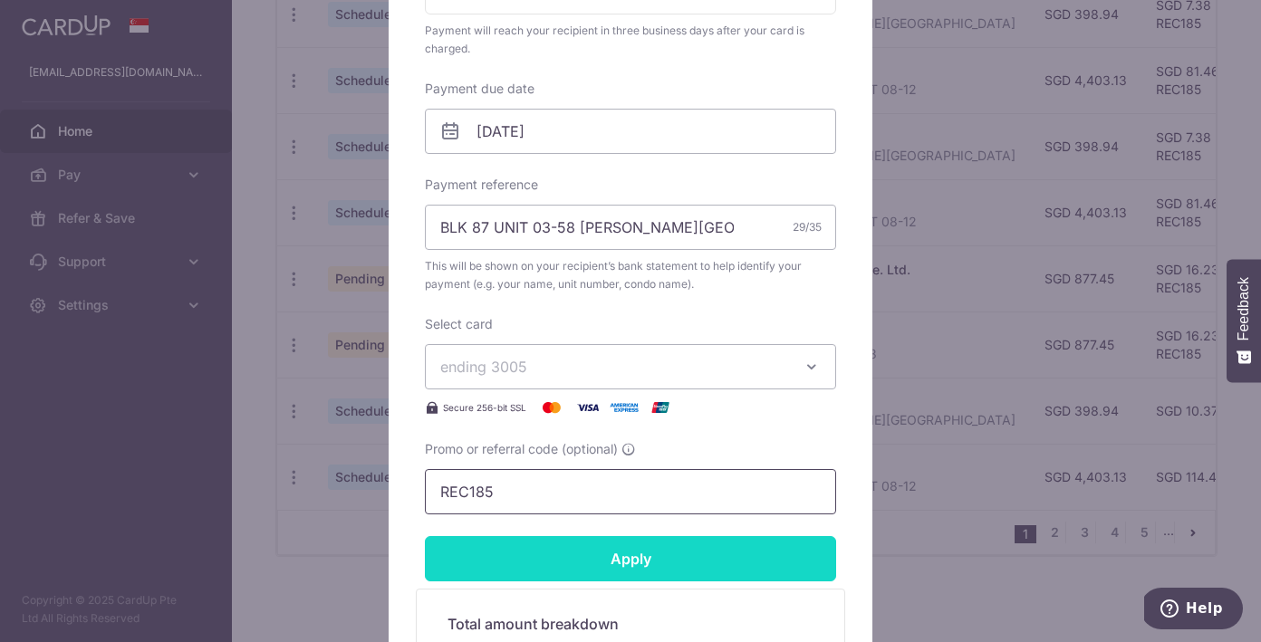
type input "REC185"
click at [565, 562] on input "Apply" at bounding box center [630, 558] width 411 height 45
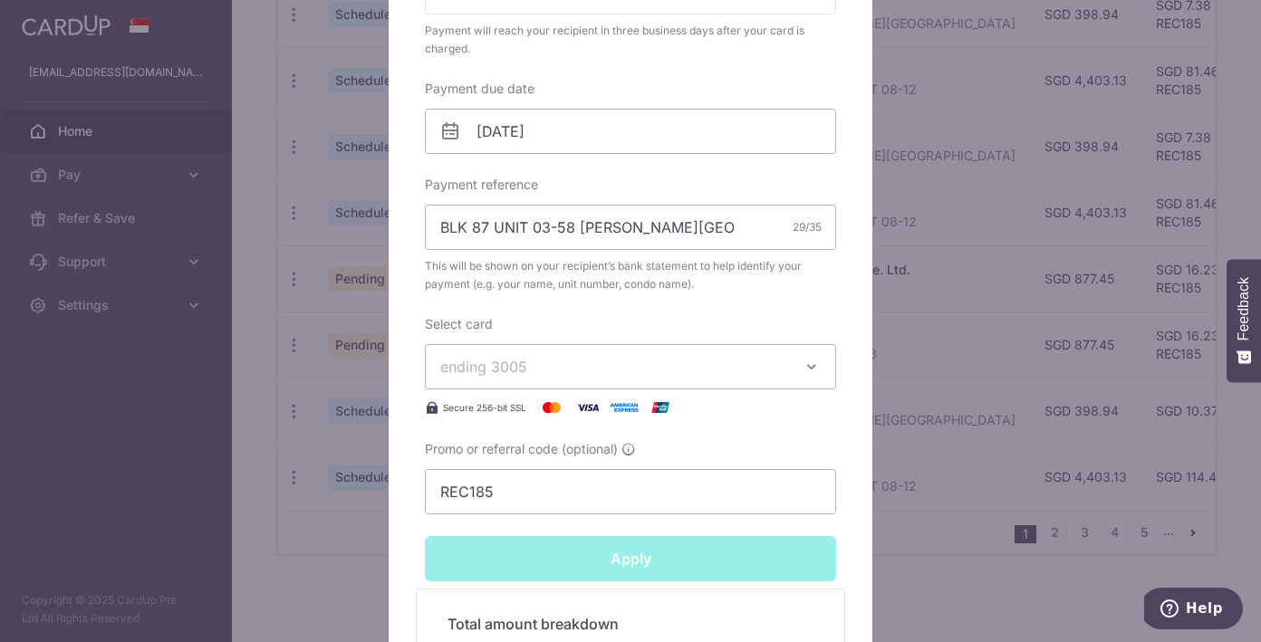
type input "Successfully Applied"
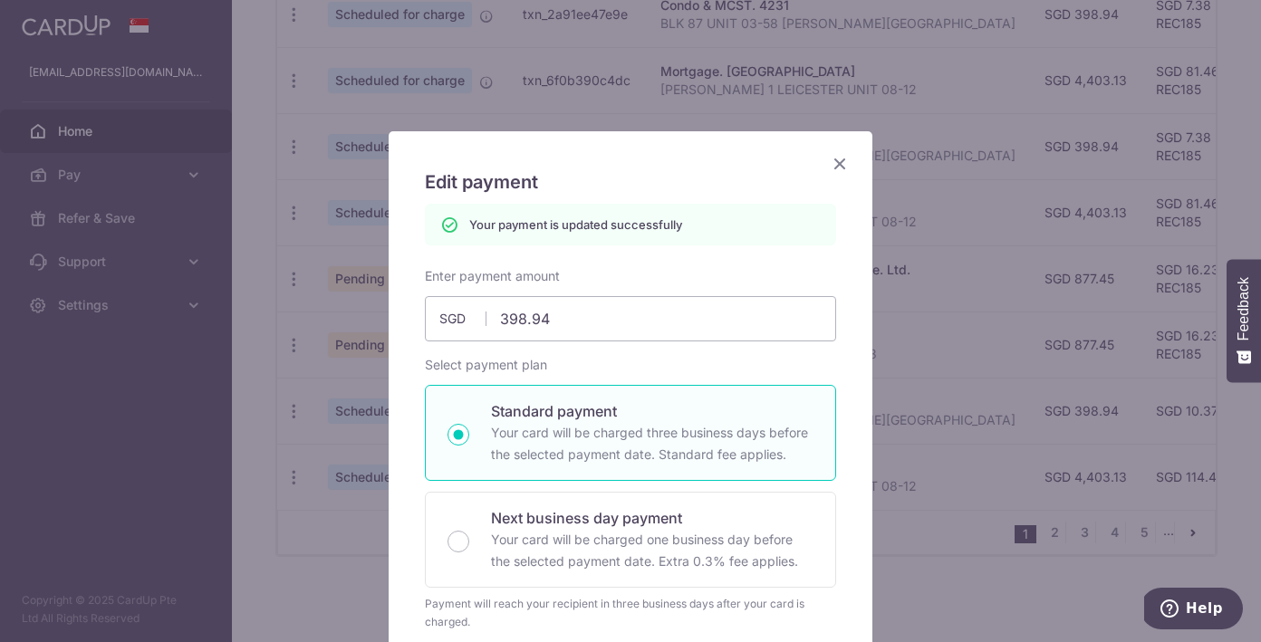
scroll to position [0, 0]
click at [836, 161] on icon "Close" at bounding box center [840, 163] width 22 height 23
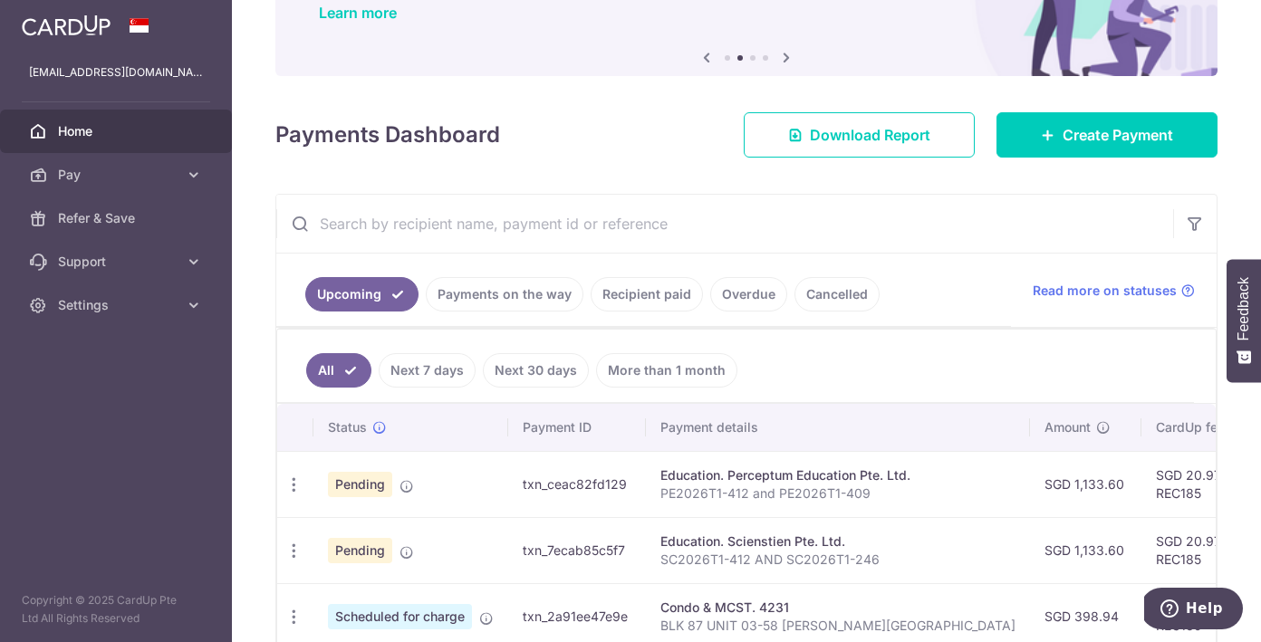
scroll to position [272, 0]
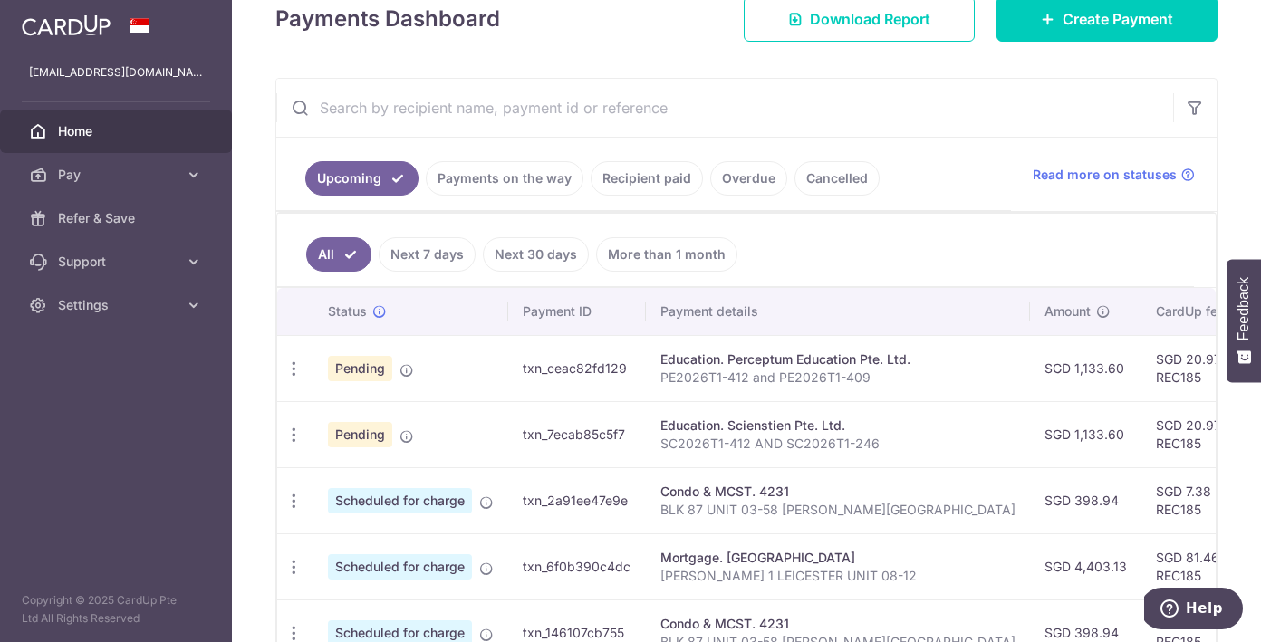
click at [733, 426] on div "Education. Scienstien Pte. Ltd." at bounding box center [837, 426] width 355 height 18
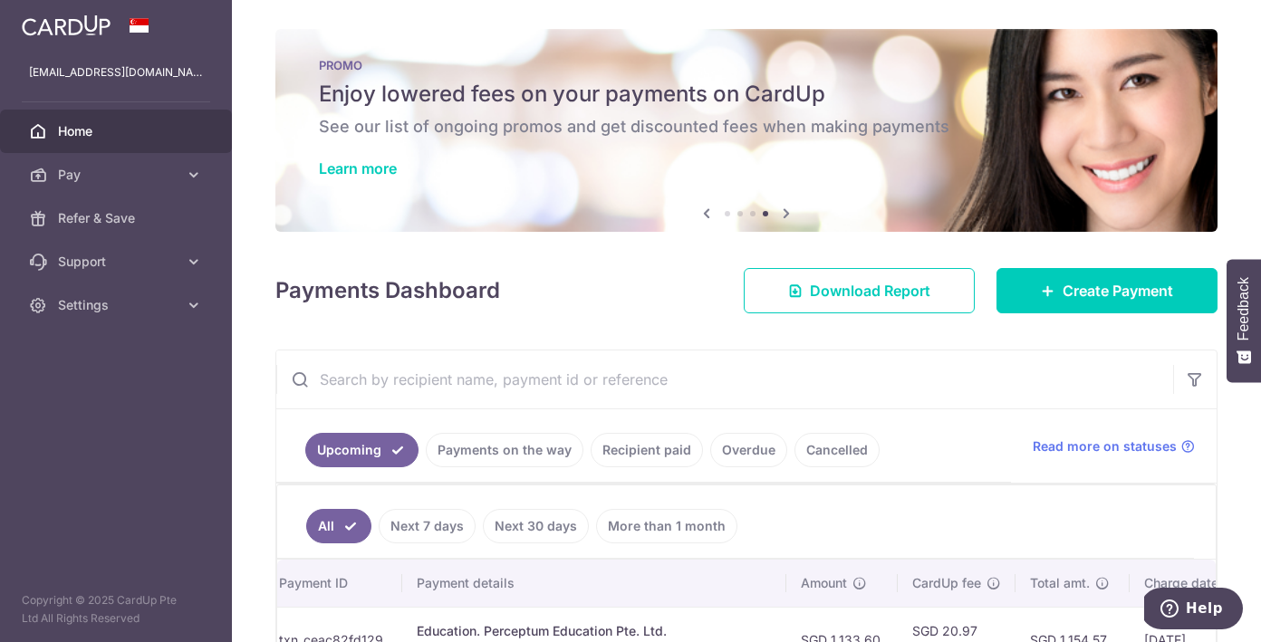
scroll to position [0, 0]
click at [135, 312] on span "Settings" at bounding box center [118, 305] width 120 height 18
click at [106, 390] on span "Logout" at bounding box center [118, 392] width 120 height 18
